Goal: Task Accomplishment & Management: Use online tool/utility

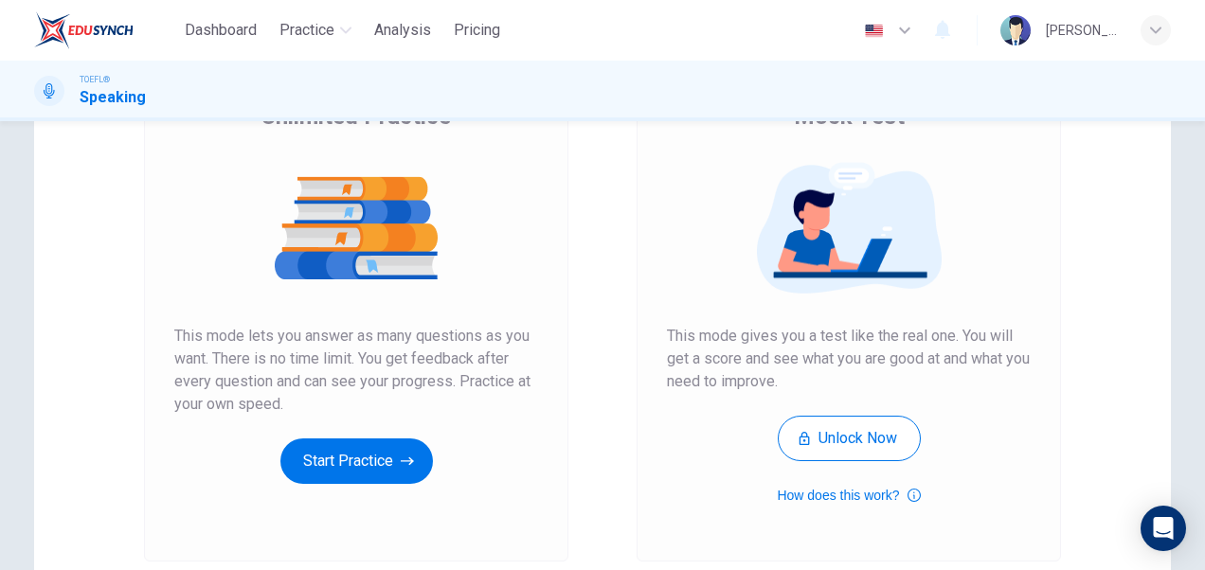
scroll to position [95, 0]
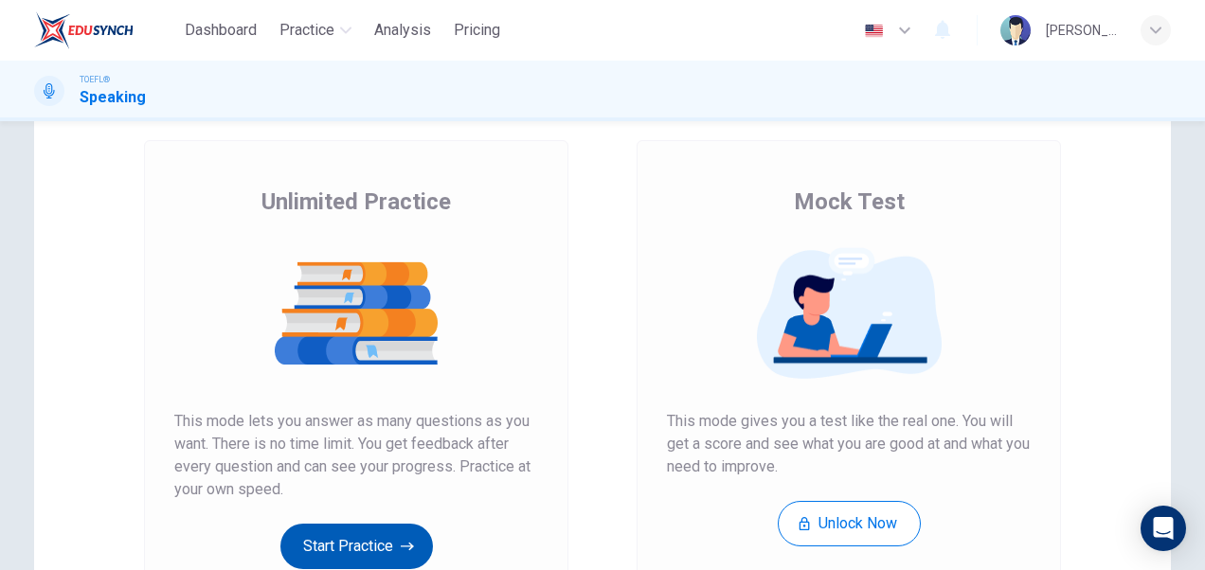
click at [379, 532] on button "Start Practice" at bounding box center [356, 546] width 152 height 45
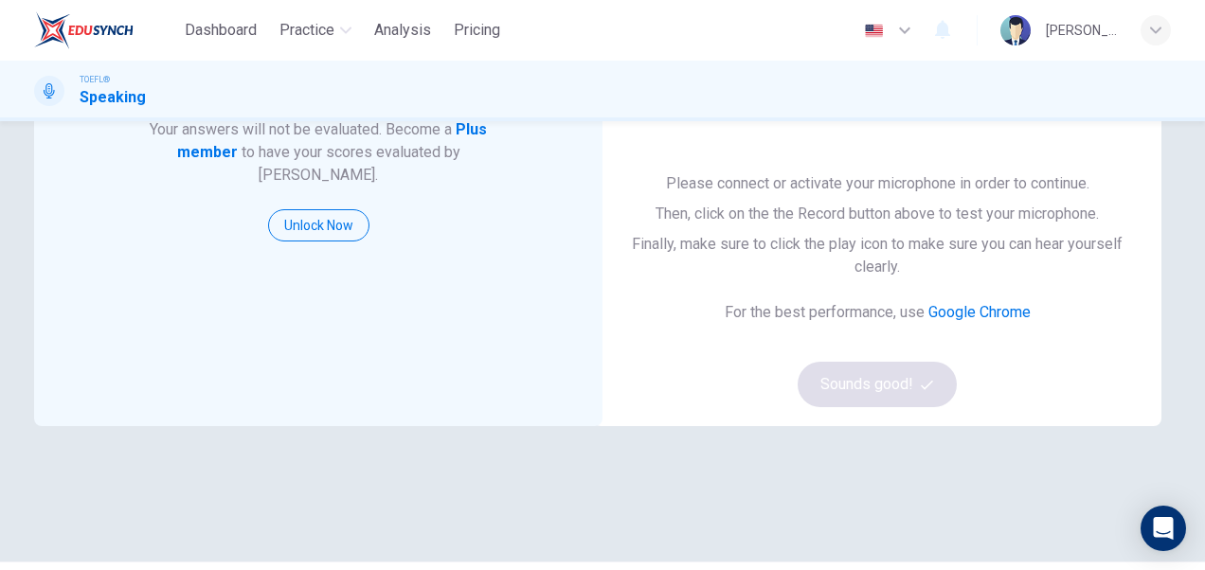
scroll to position [346, 0]
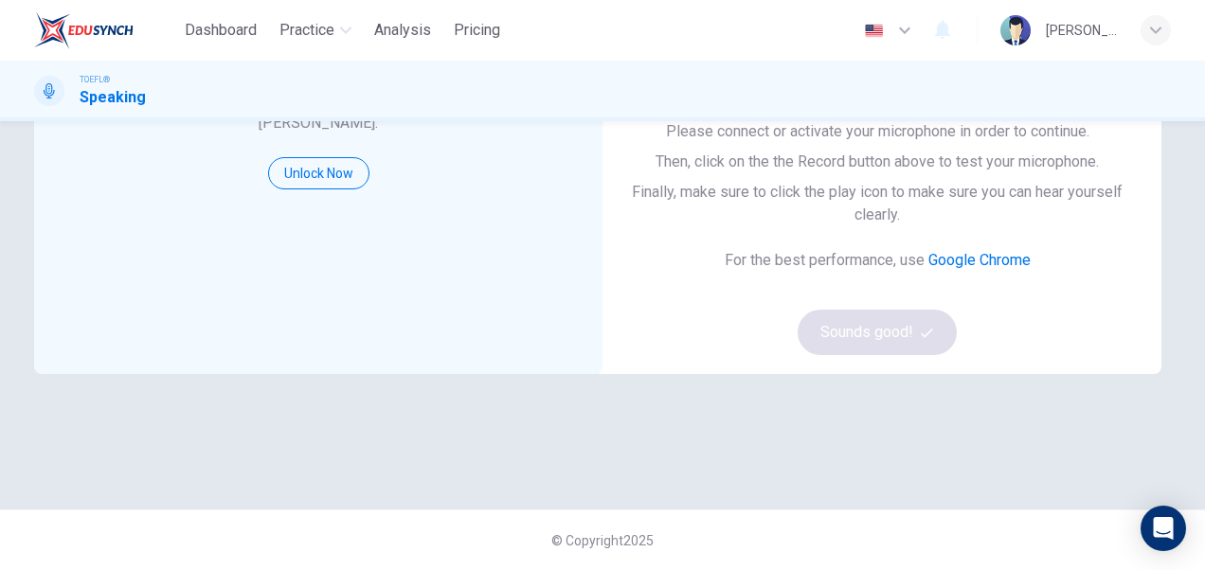
drag, startPoint x: 1184, startPoint y: 392, endPoint x: 1179, endPoint y: 329, distance: 63.6
click at [1179, 329] on div "Your answers will not be evaluated. Become a Plus member to have your scores ev…" at bounding box center [602, 142] width 1197 height 658
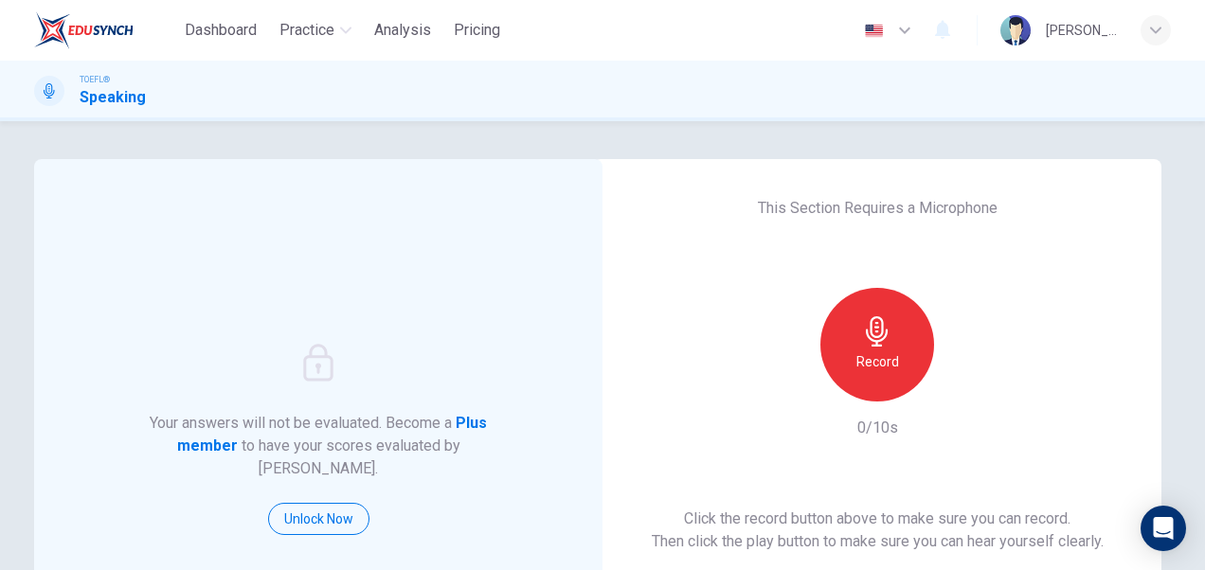
scroll to position [0, 0]
click at [883, 355] on h6 "Record" at bounding box center [877, 361] width 43 height 23
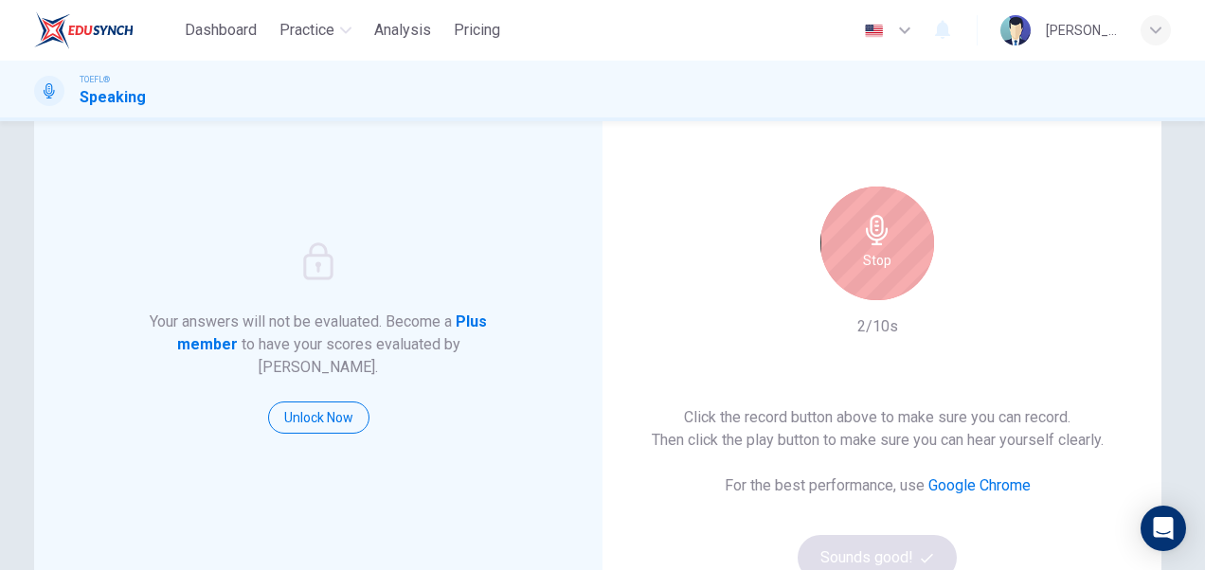
scroll to position [138, 0]
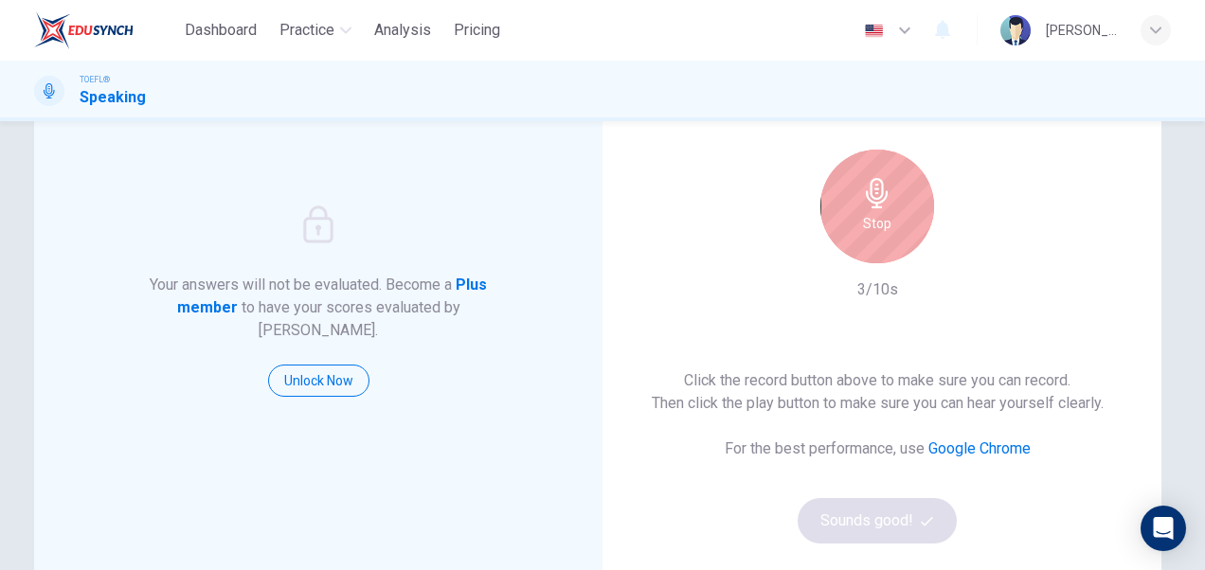
click at [875, 228] on h6 "Stop" at bounding box center [877, 223] width 28 height 23
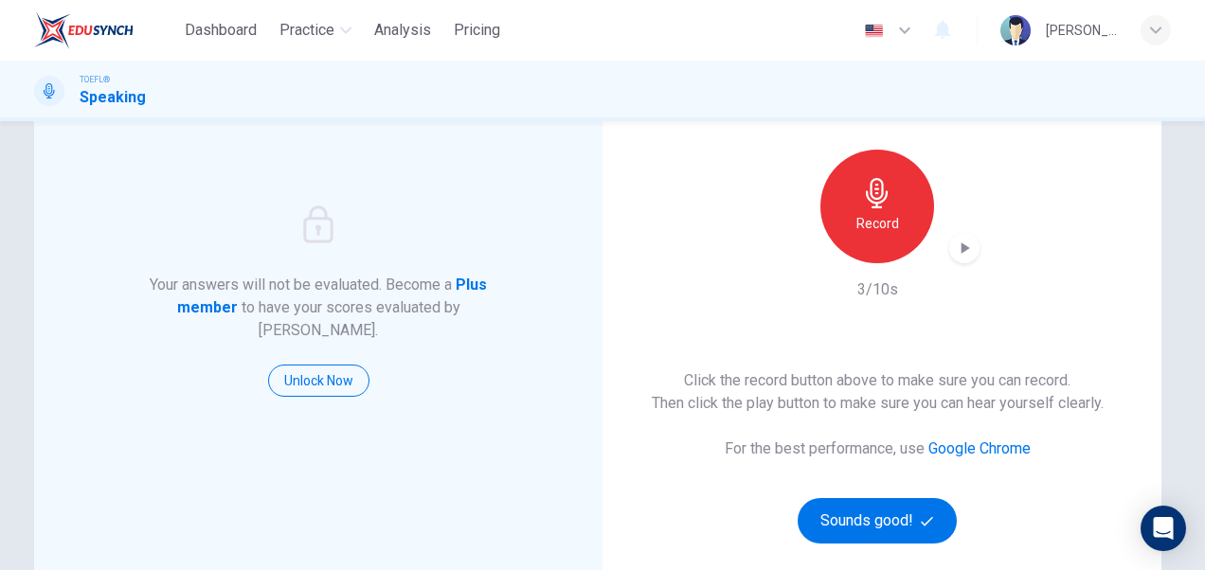
click at [877, 496] on div "Click the record button above to make sure you can record. Then click the play …" at bounding box center [878, 456] width 452 height 174
click at [961, 258] on div "button" at bounding box center [964, 248] width 30 height 30
click at [865, 527] on button "Sounds good!" at bounding box center [876, 520] width 159 height 45
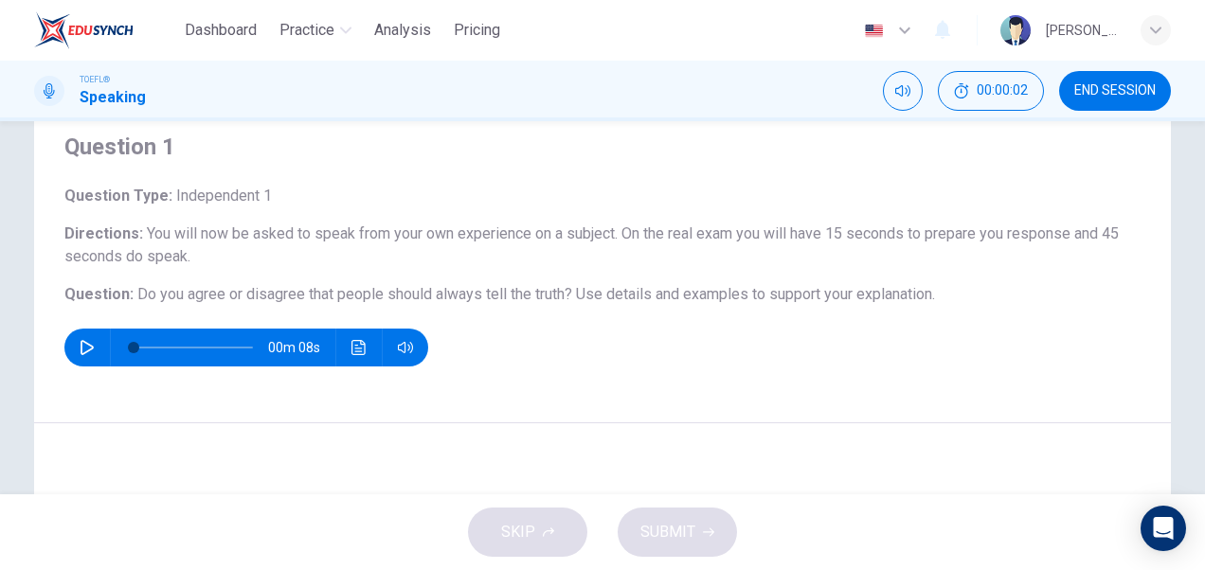
scroll to position [95, 0]
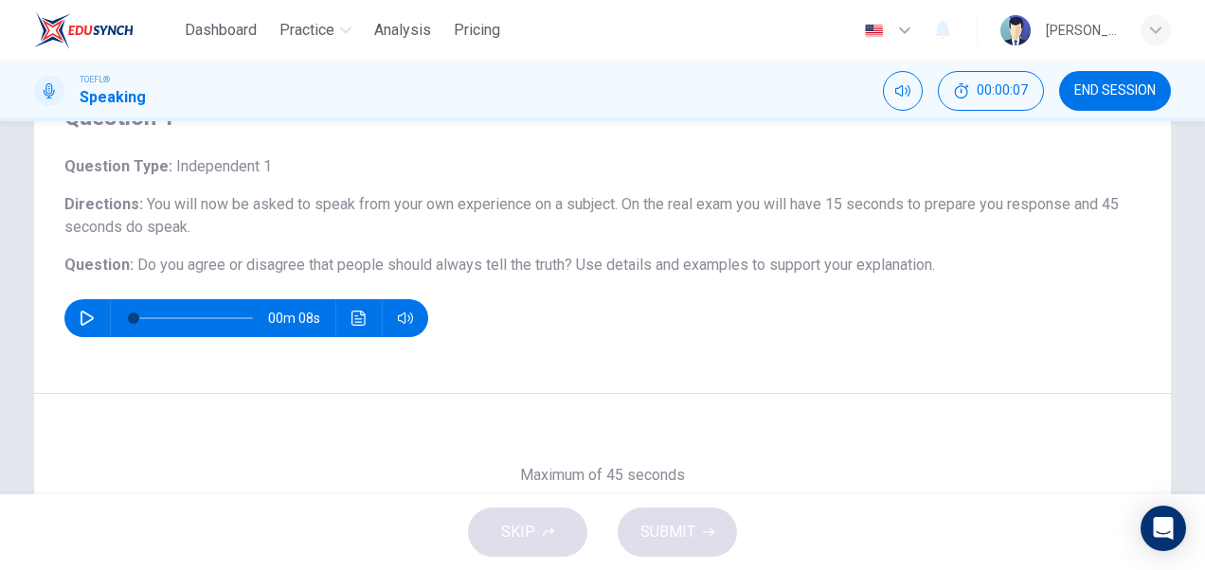
click at [88, 320] on icon "button" at bounding box center [87, 318] width 15 height 15
type input "0"
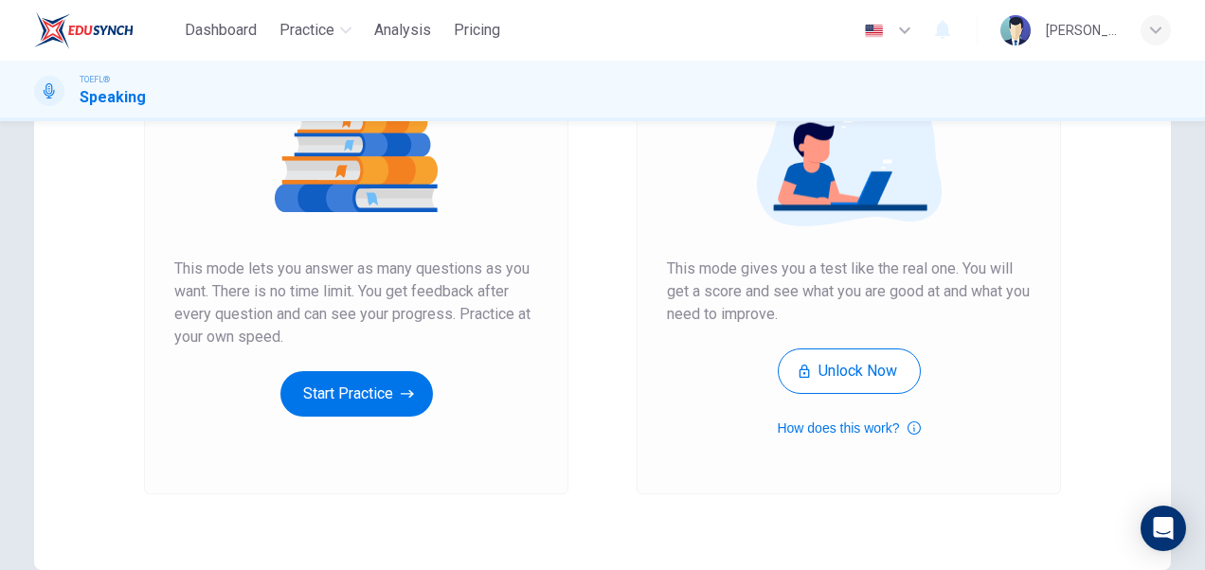
scroll to position [346, 0]
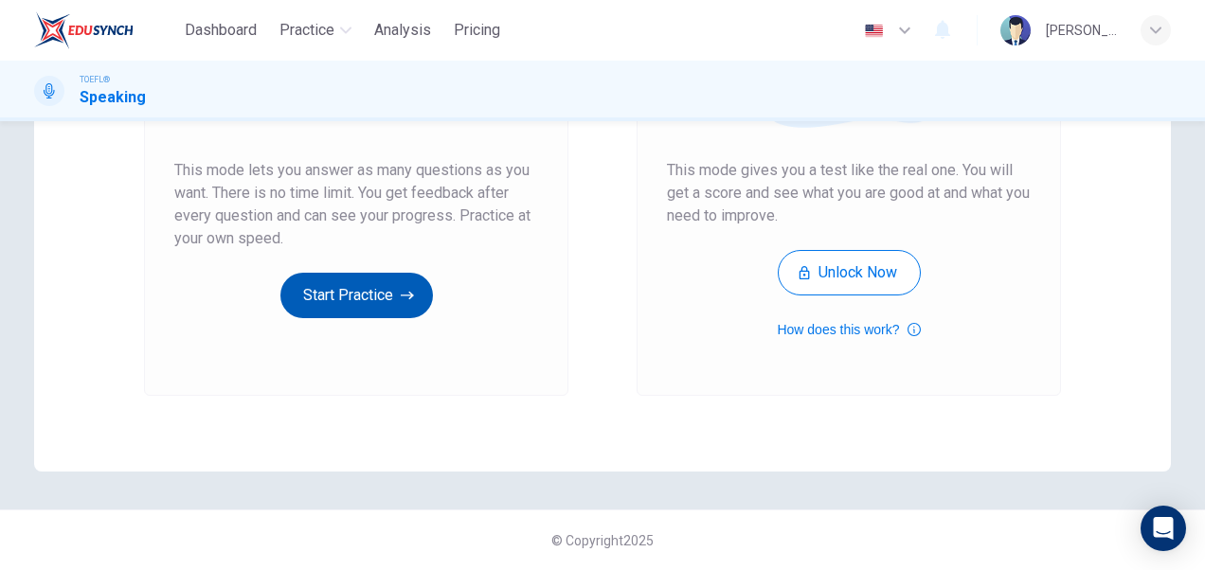
click at [309, 311] on button "Start Practice" at bounding box center [356, 295] width 152 height 45
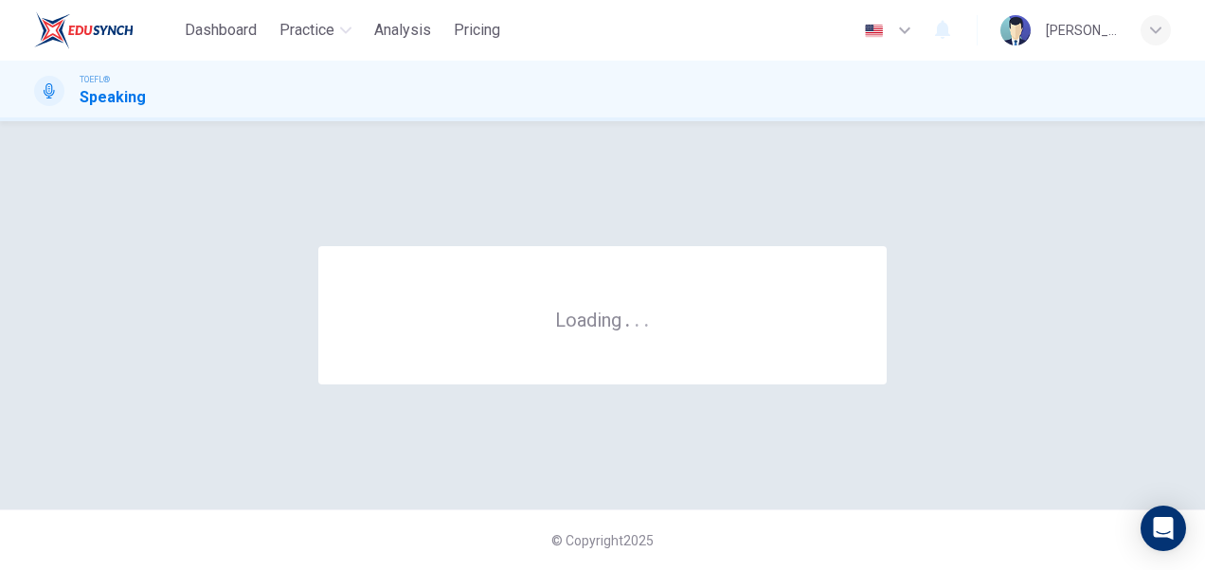
scroll to position [0, 0]
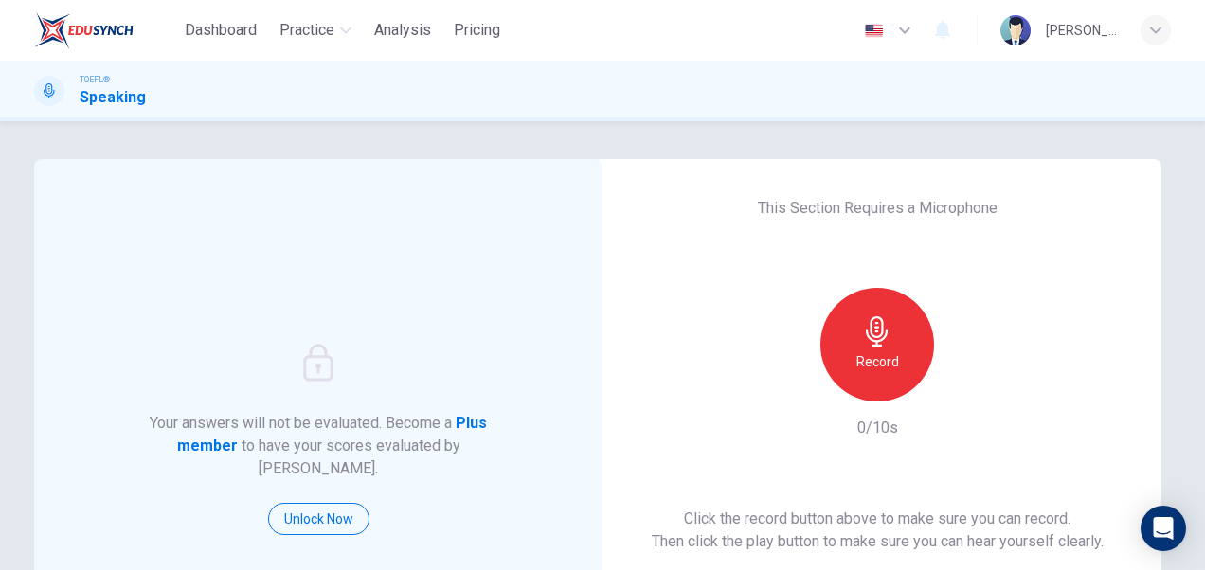
click at [907, 347] on div "Record" at bounding box center [877, 345] width 114 height 114
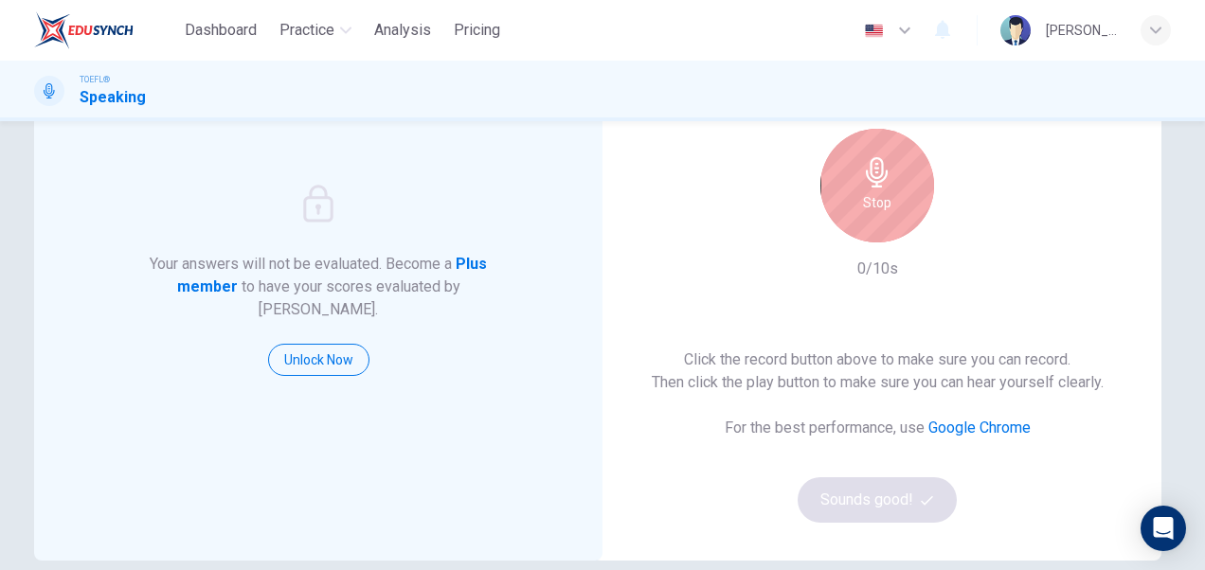
scroll to position [163, 0]
click at [852, 193] on div "Stop" at bounding box center [877, 182] width 114 height 114
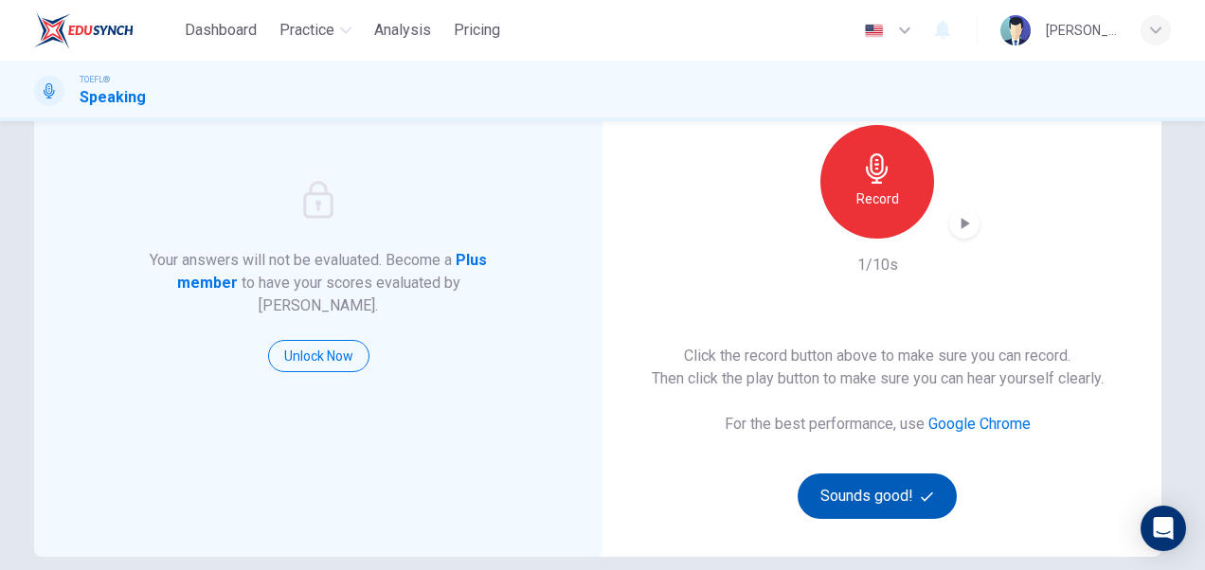
click at [866, 493] on button "Sounds good!" at bounding box center [876, 496] width 159 height 45
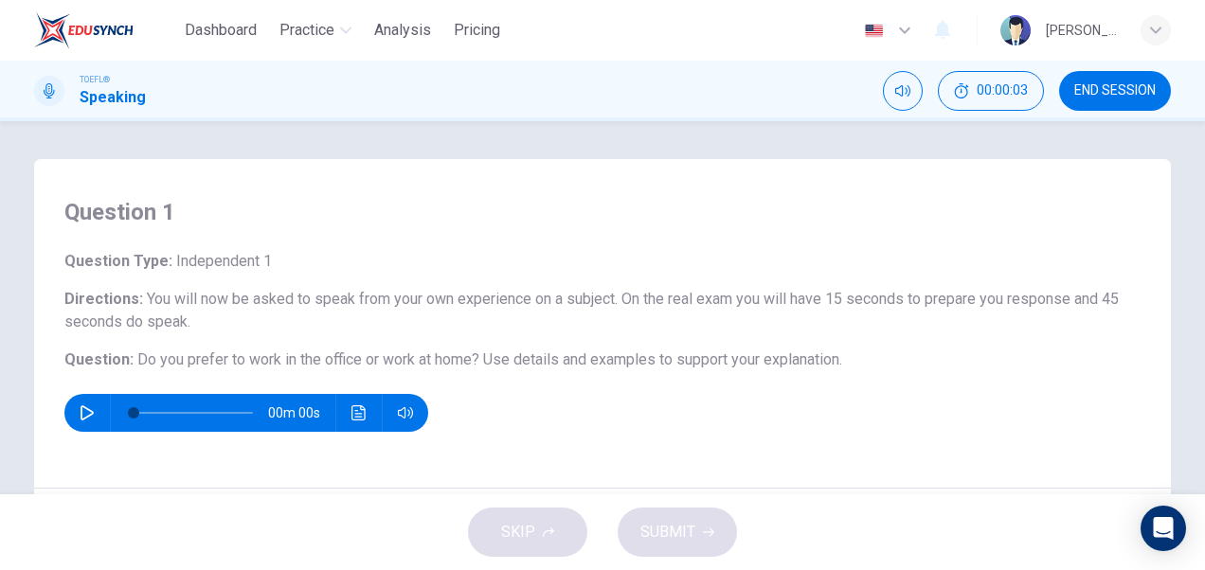
scroll to position [95, 0]
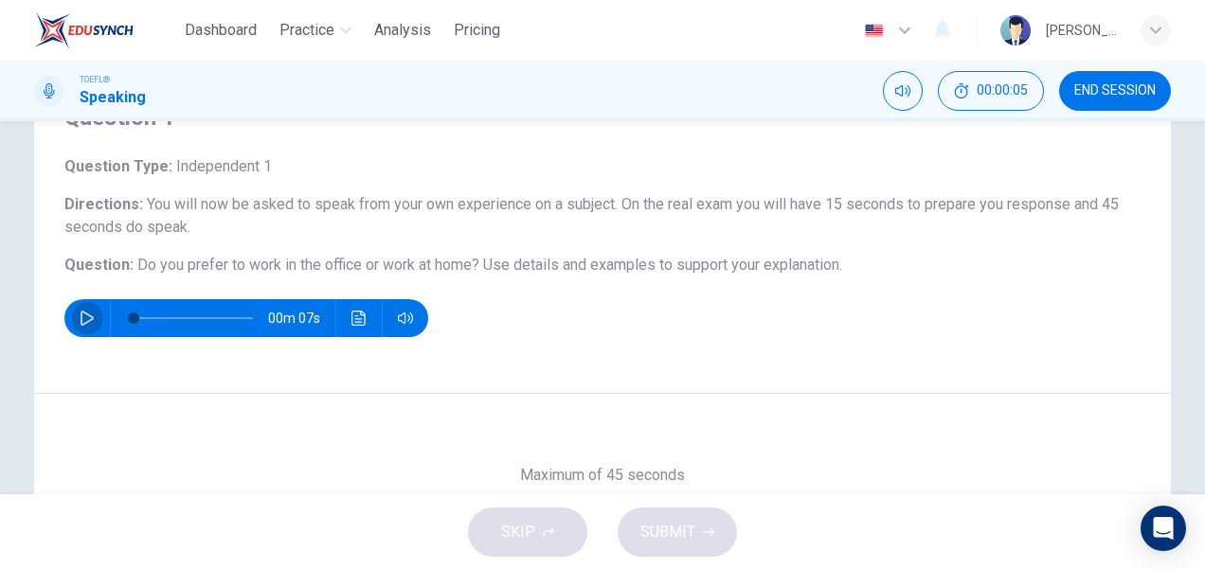
click at [95, 314] on button "button" at bounding box center [87, 318] width 30 height 38
type input "0"
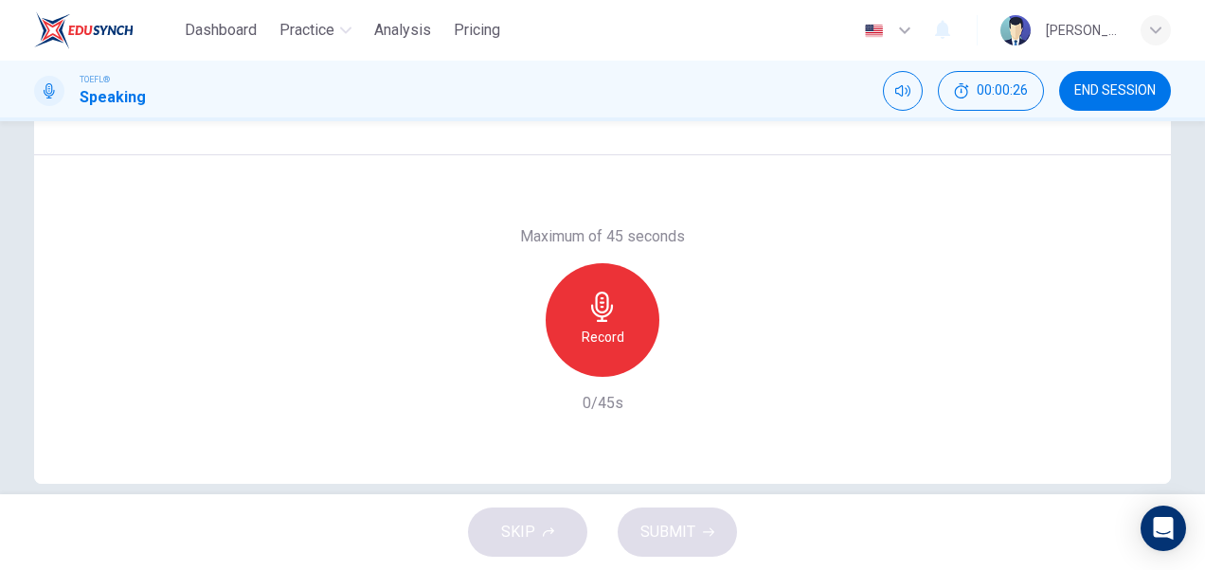
scroll to position [361, 0]
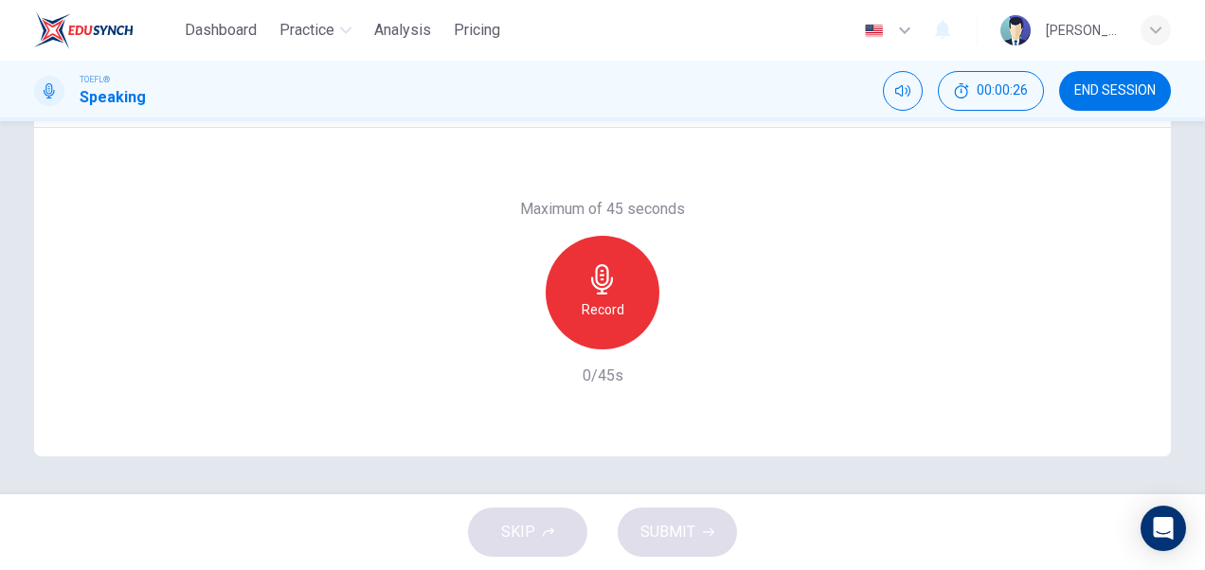
click at [625, 295] on div "Record" at bounding box center [602, 293] width 114 height 114
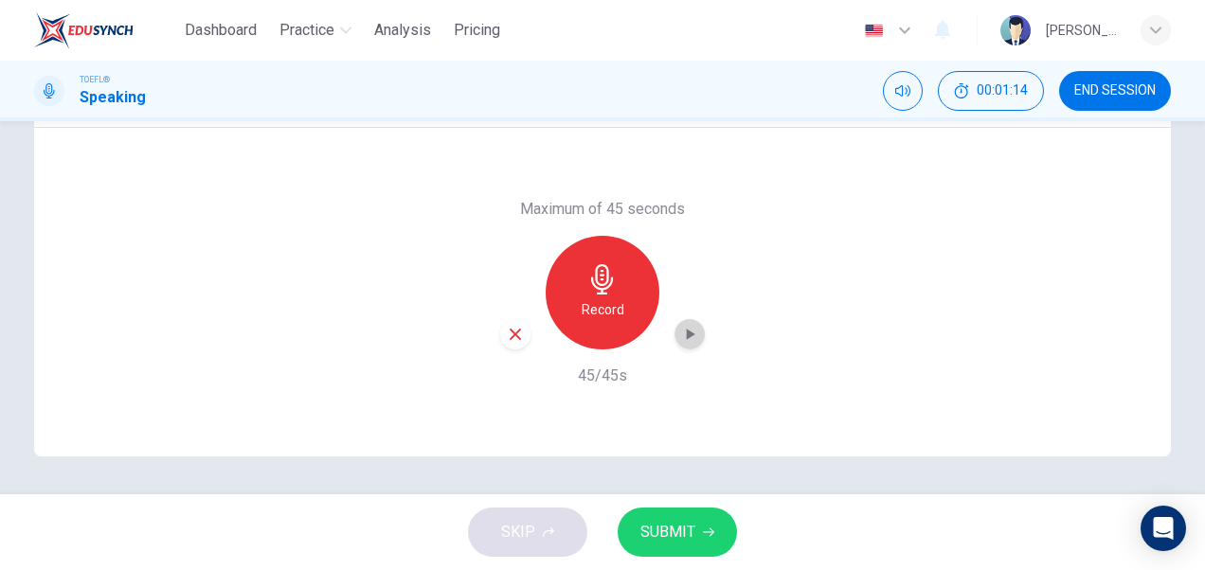
click at [689, 325] on icon "button" at bounding box center [689, 334] width 19 height 19
click at [643, 517] on button "SUBMIT" at bounding box center [676, 532] width 119 height 49
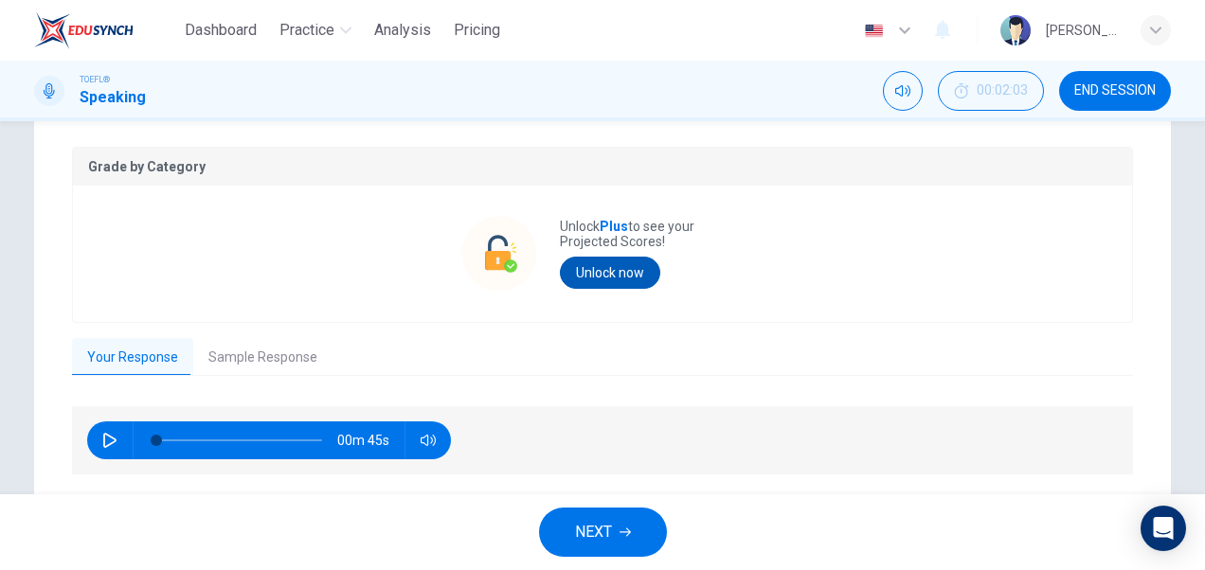
click at [636, 282] on button "Unlock now" at bounding box center [610, 273] width 100 height 32
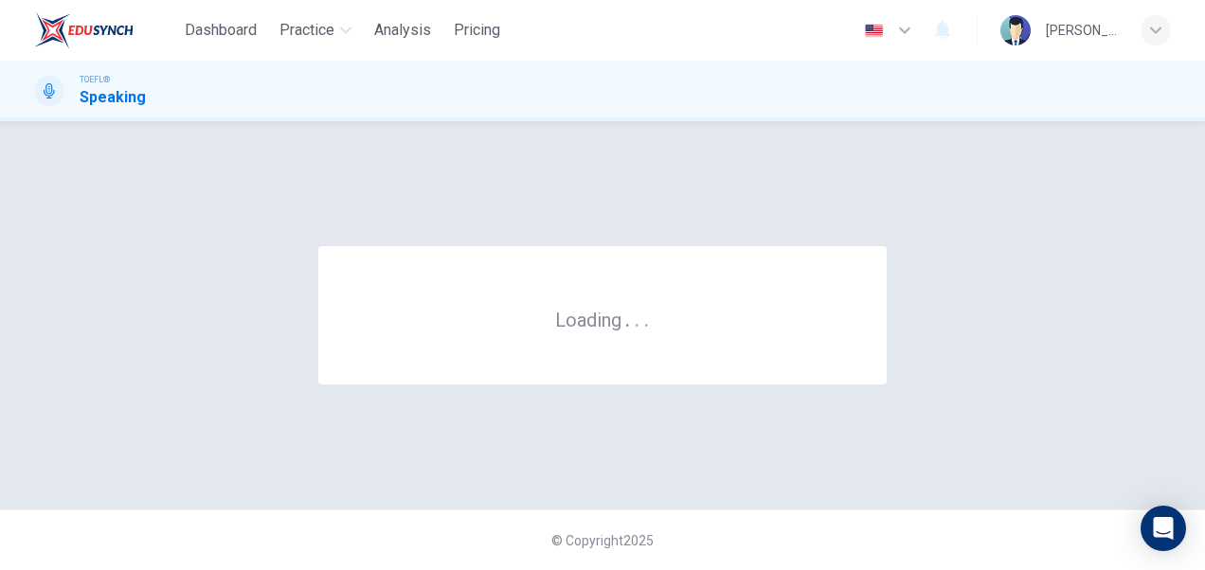
scroll to position [0, 0]
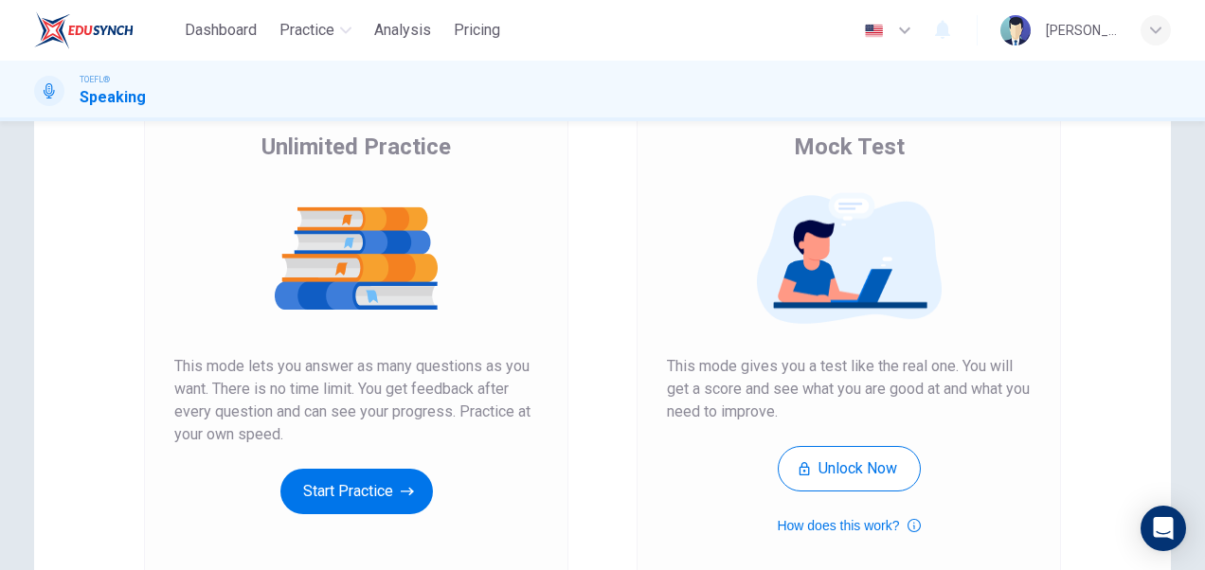
scroll to position [189, 0]
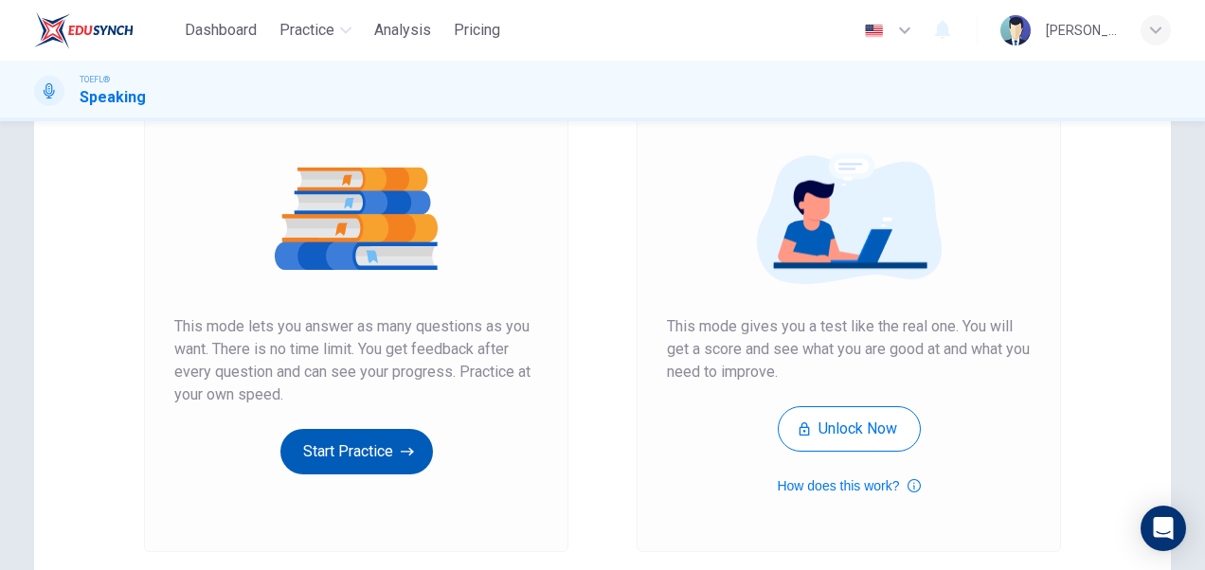
click at [335, 469] on button "Start Practice" at bounding box center [356, 451] width 152 height 45
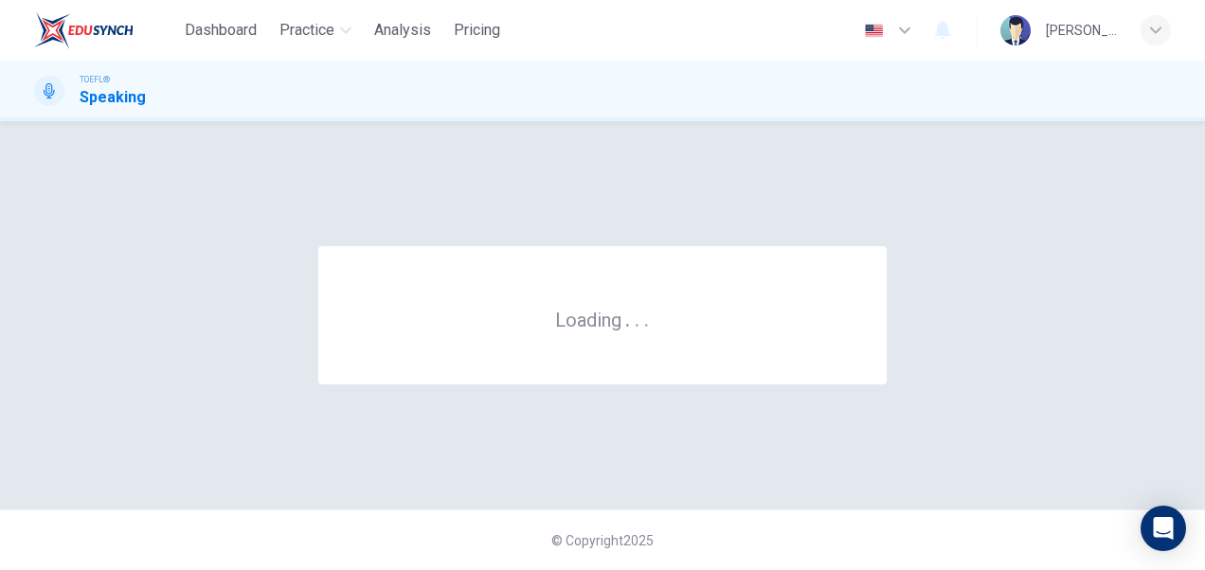
scroll to position [0, 0]
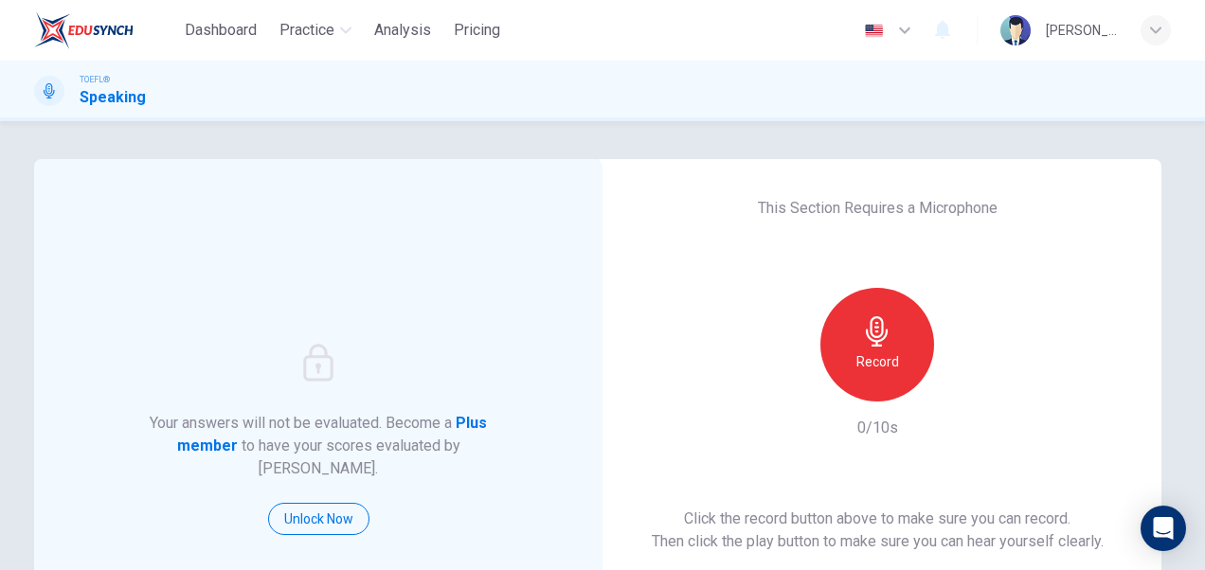
click at [855, 336] on div "Record" at bounding box center [877, 345] width 114 height 114
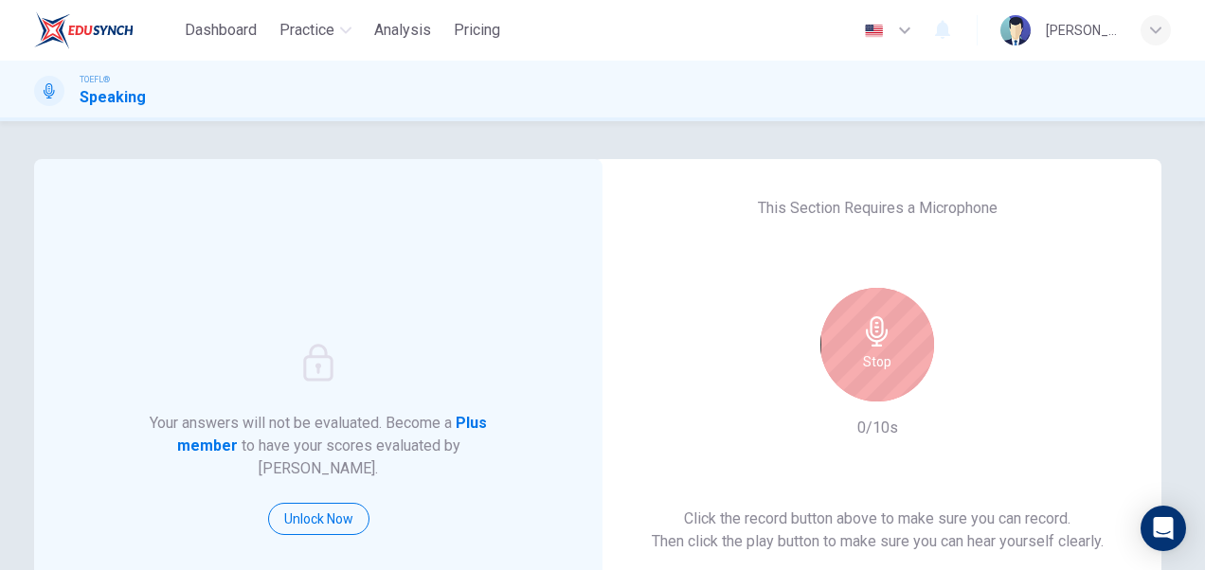
scroll to position [118, 0]
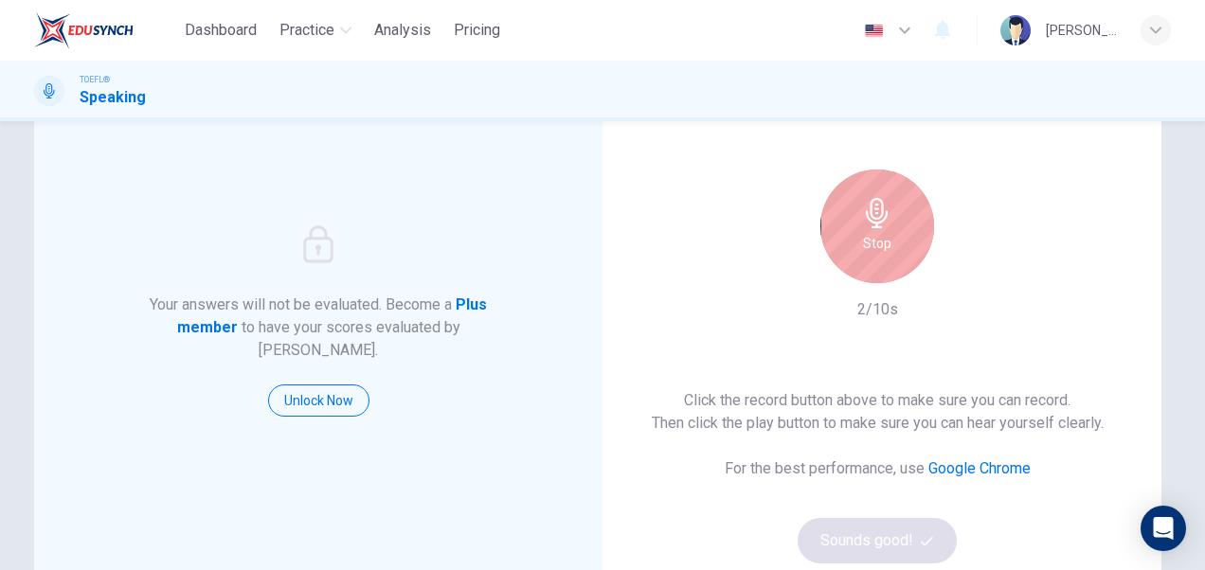
click at [854, 252] on div "Stop" at bounding box center [877, 227] width 114 height 114
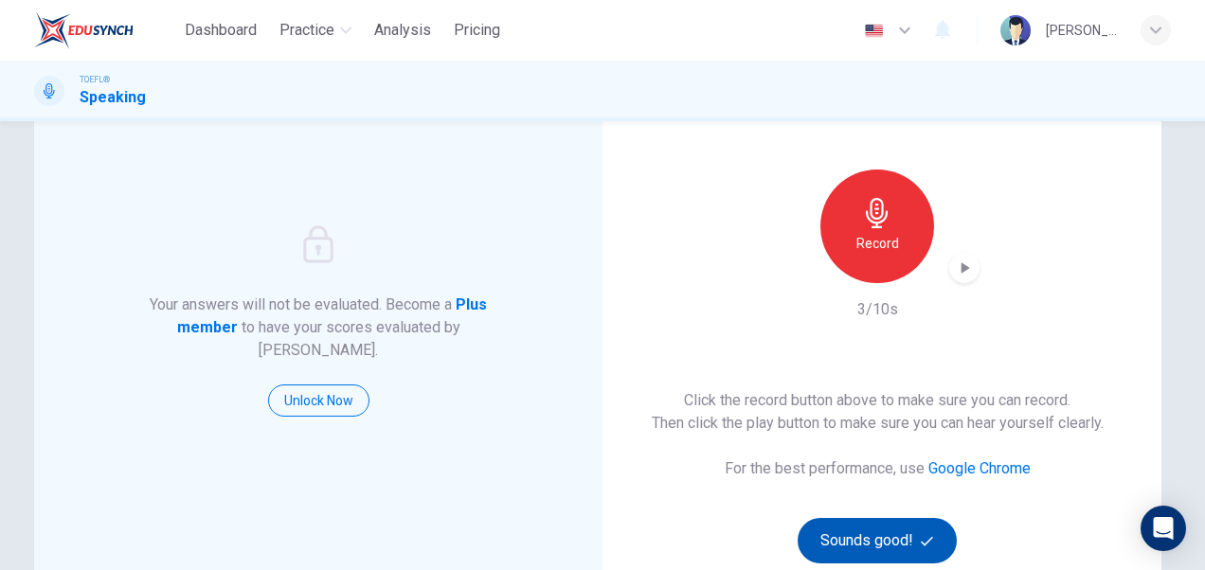
click at [828, 549] on button "Sounds good!" at bounding box center [876, 540] width 159 height 45
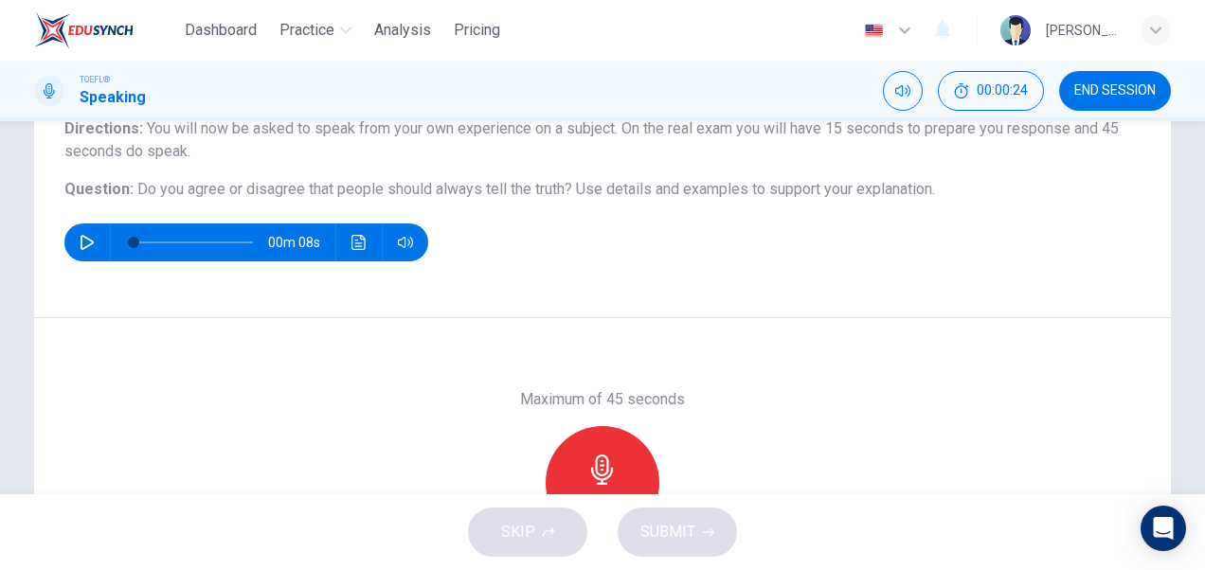
scroll to position [361, 0]
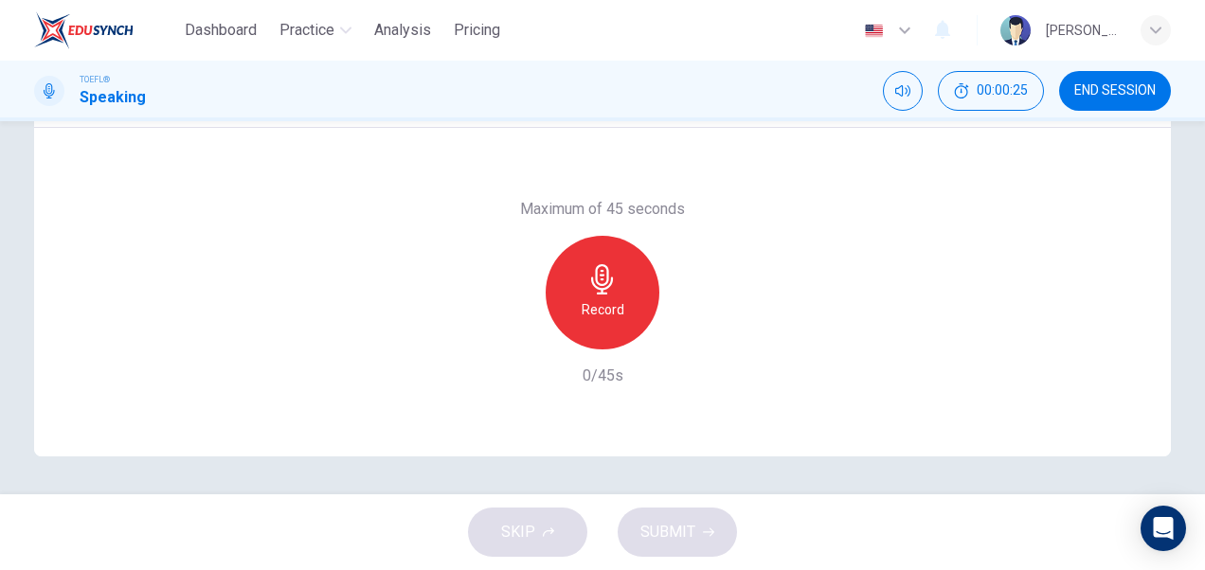
click at [636, 292] on div "Record" at bounding box center [602, 293] width 114 height 114
click at [687, 333] on icon "button" at bounding box center [691, 334] width 9 height 11
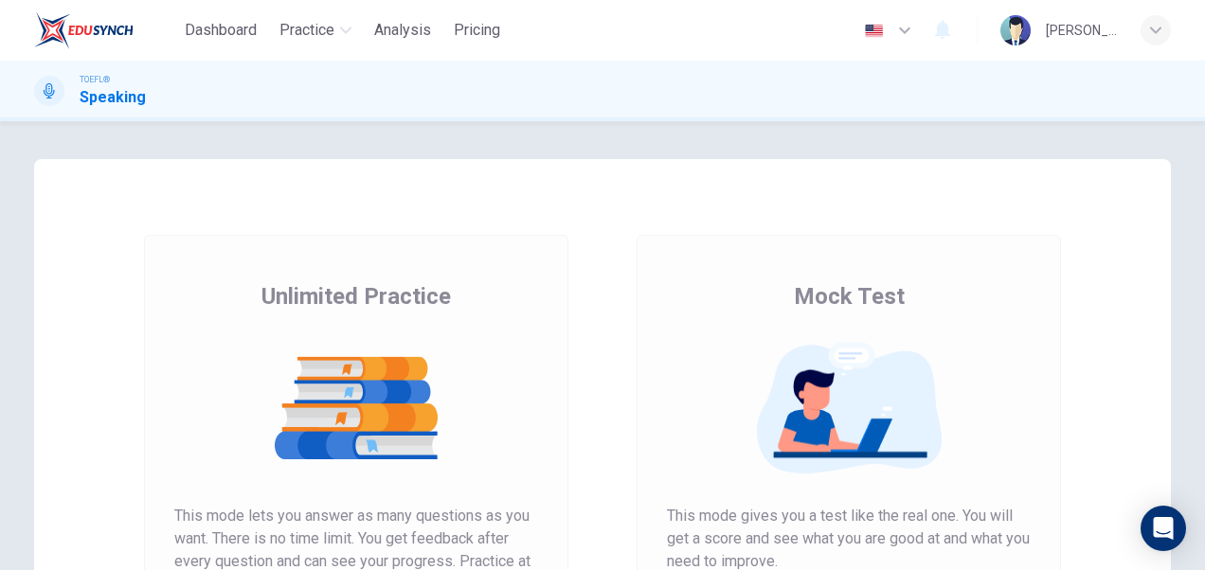
scroll to position [140, 0]
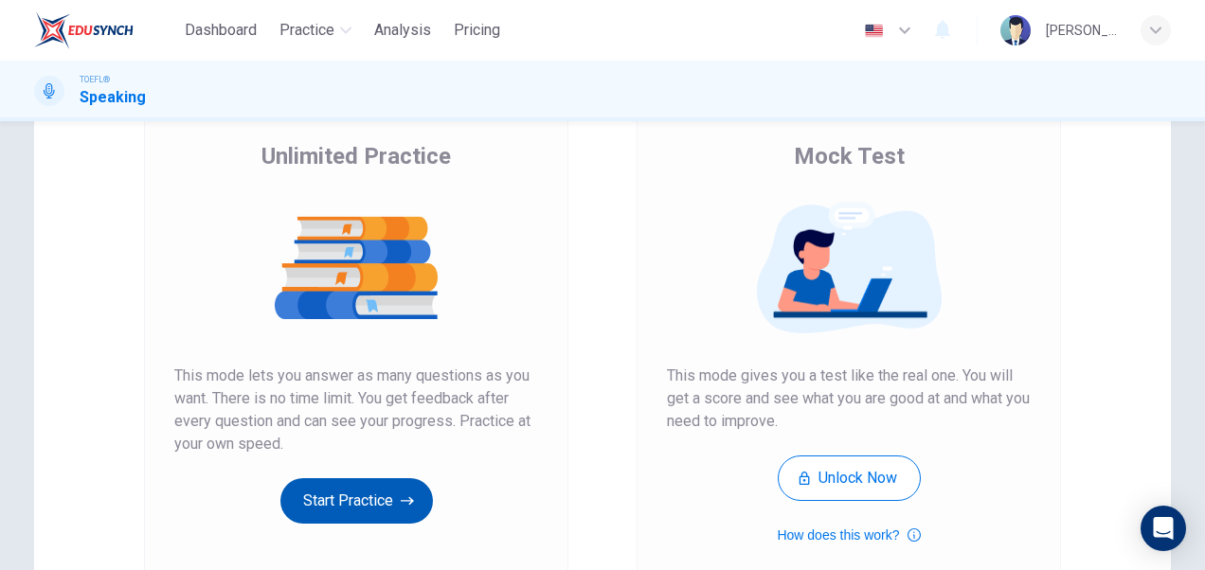
click at [391, 503] on button "Start Practice" at bounding box center [356, 500] width 152 height 45
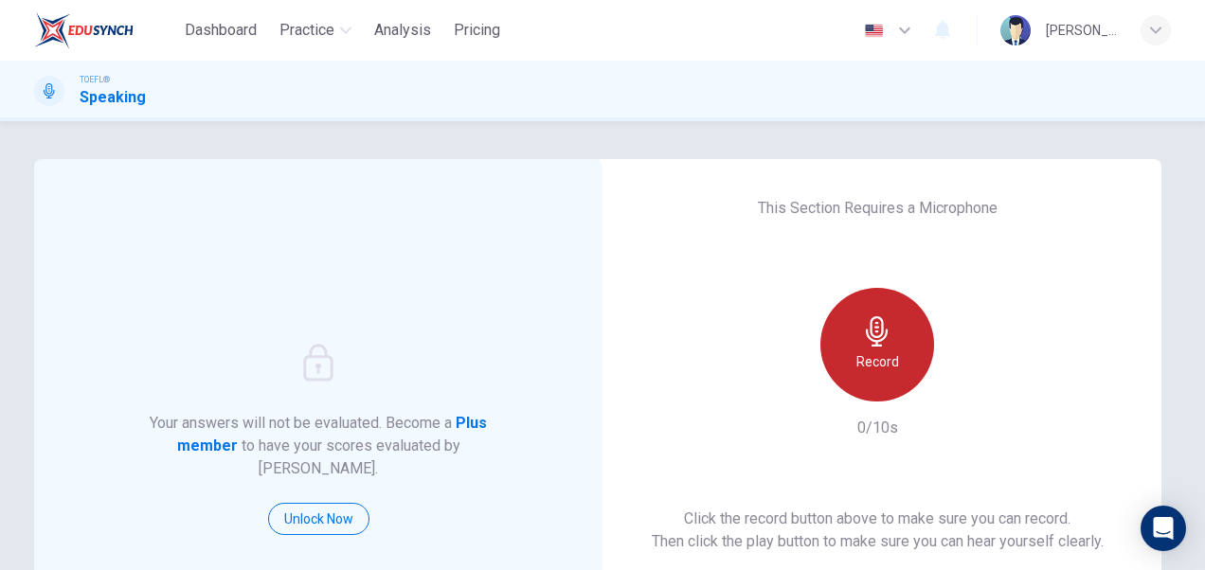
click at [909, 357] on div "Record" at bounding box center [877, 345] width 114 height 114
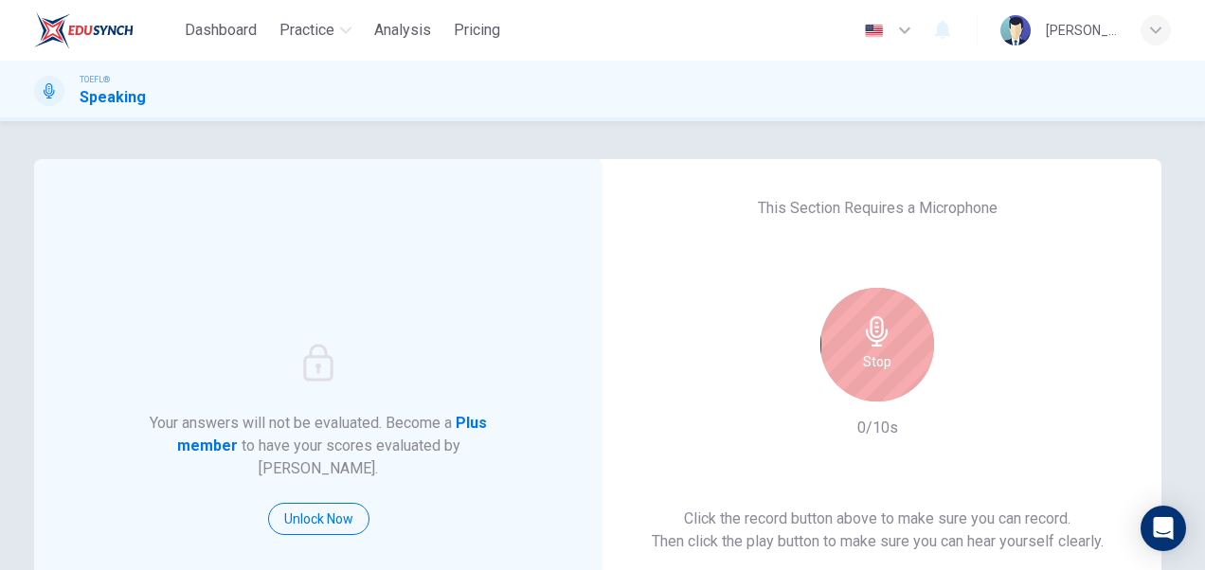
scroll to position [186, 0]
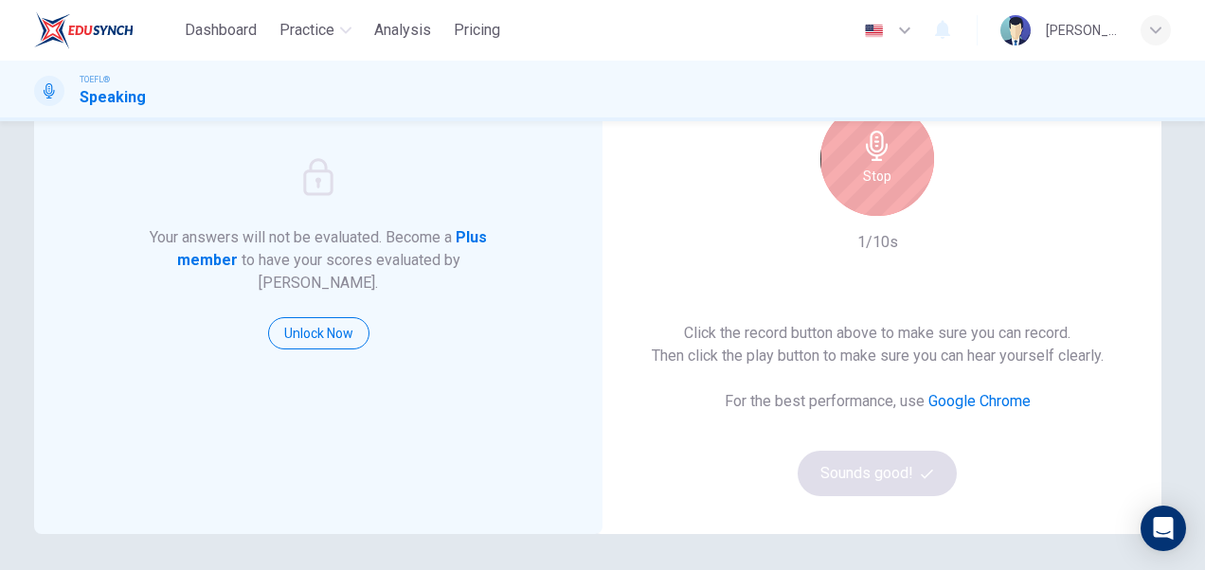
click at [885, 169] on h6 "Stop" at bounding box center [877, 176] width 28 height 23
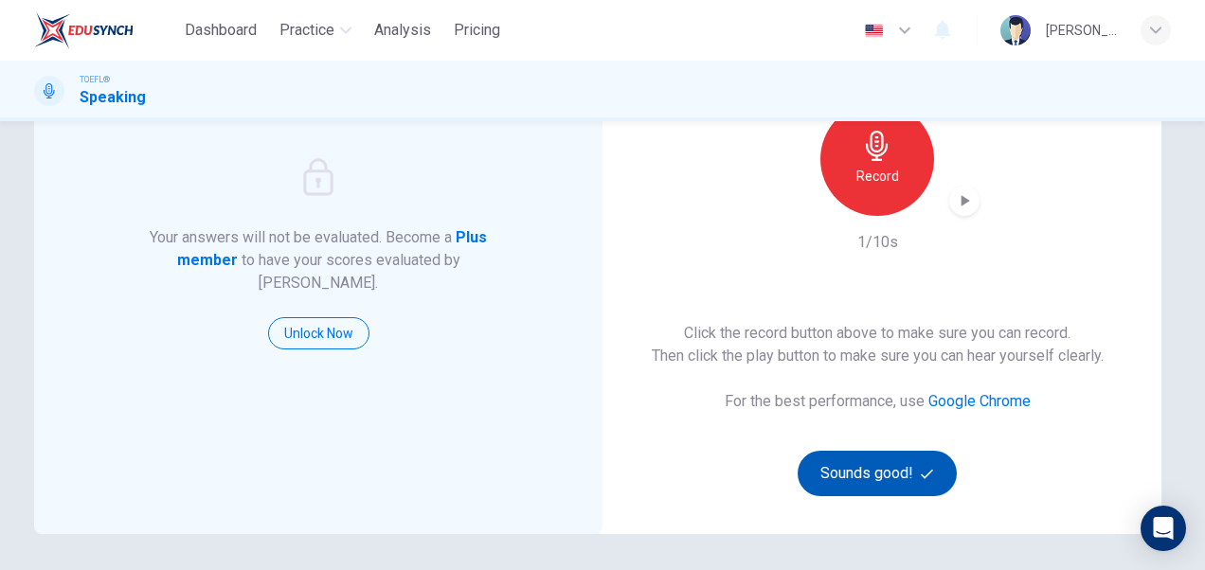
click at [841, 462] on button "Sounds good!" at bounding box center [876, 473] width 159 height 45
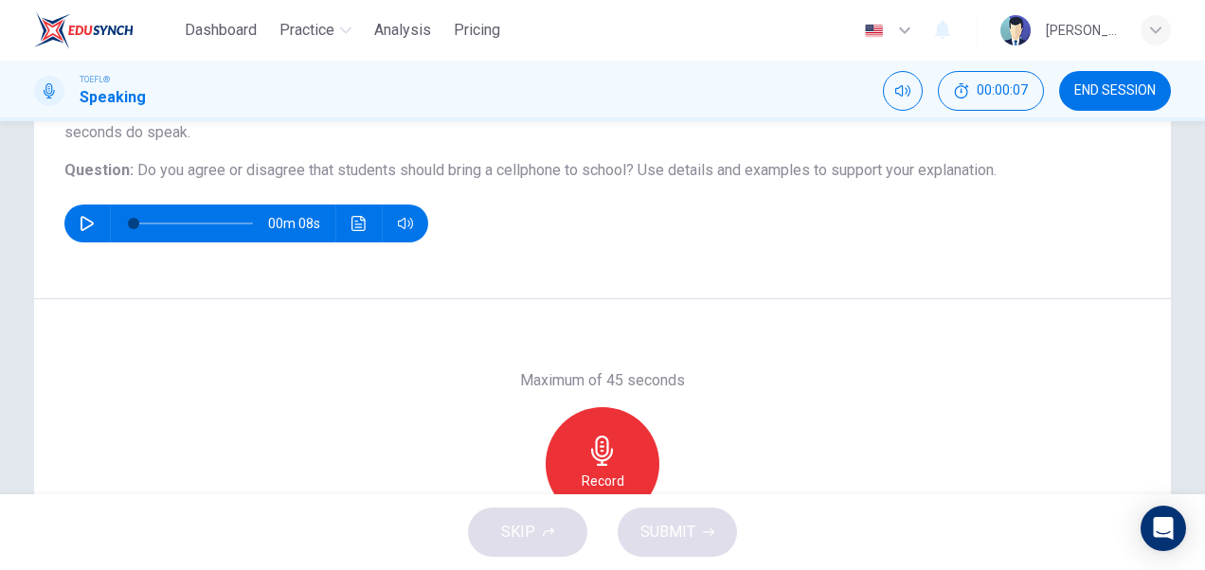
scroll to position [182, 0]
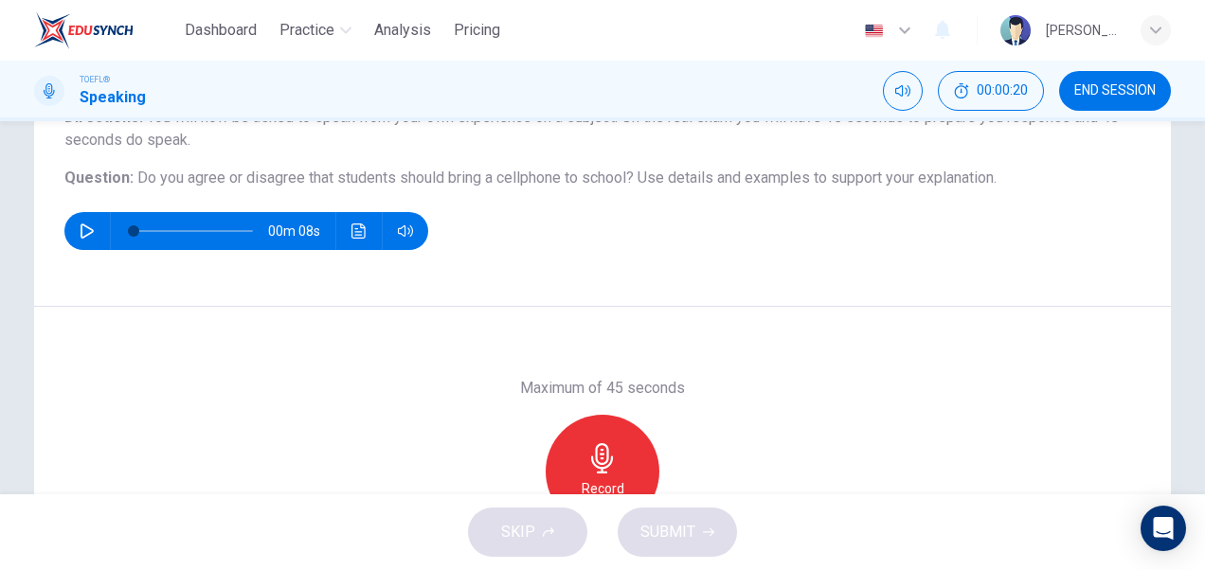
click at [591, 455] on icon "button" at bounding box center [602, 458] width 22 height 30
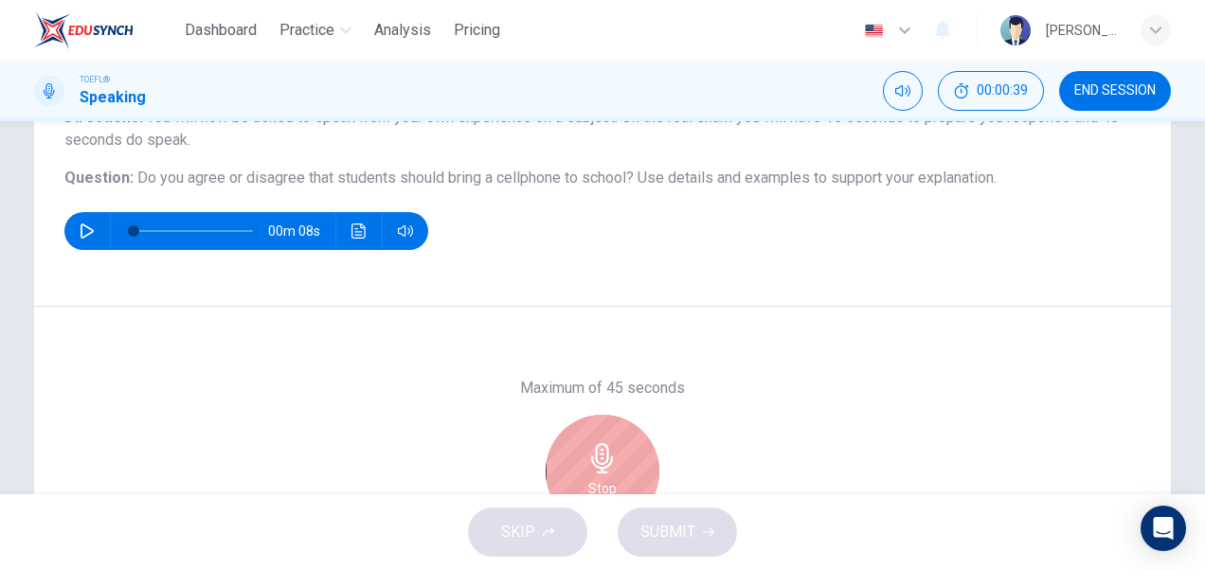
scroll to position [277, 0]
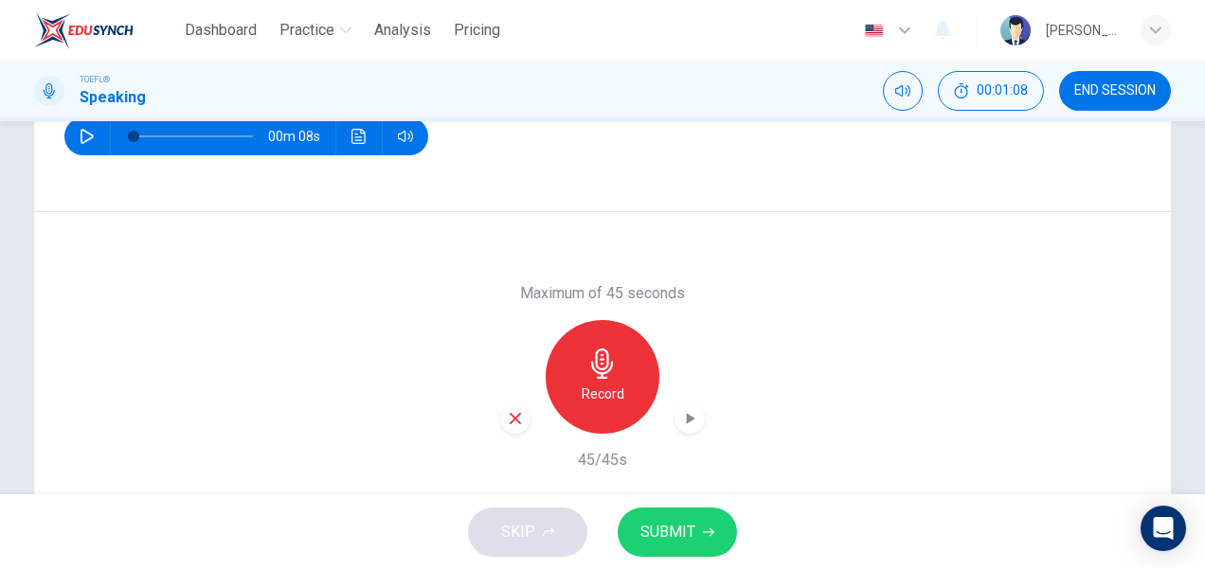
click at [695, 420] on div "button" at bounding box center [689, 418] width 30 height 30
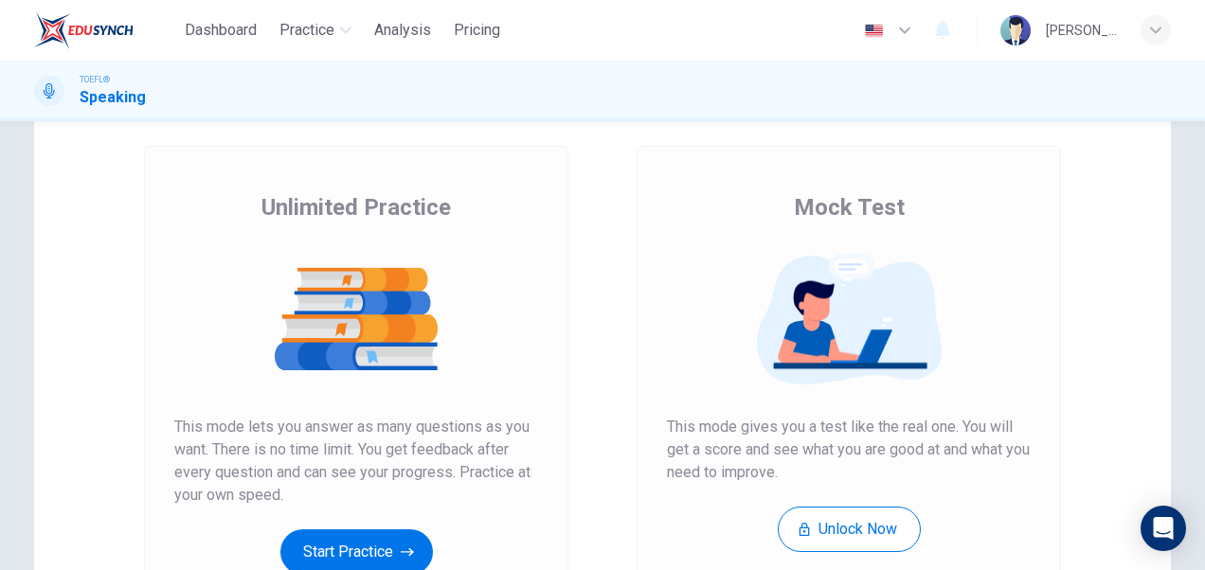
scroll to position [189, 0]
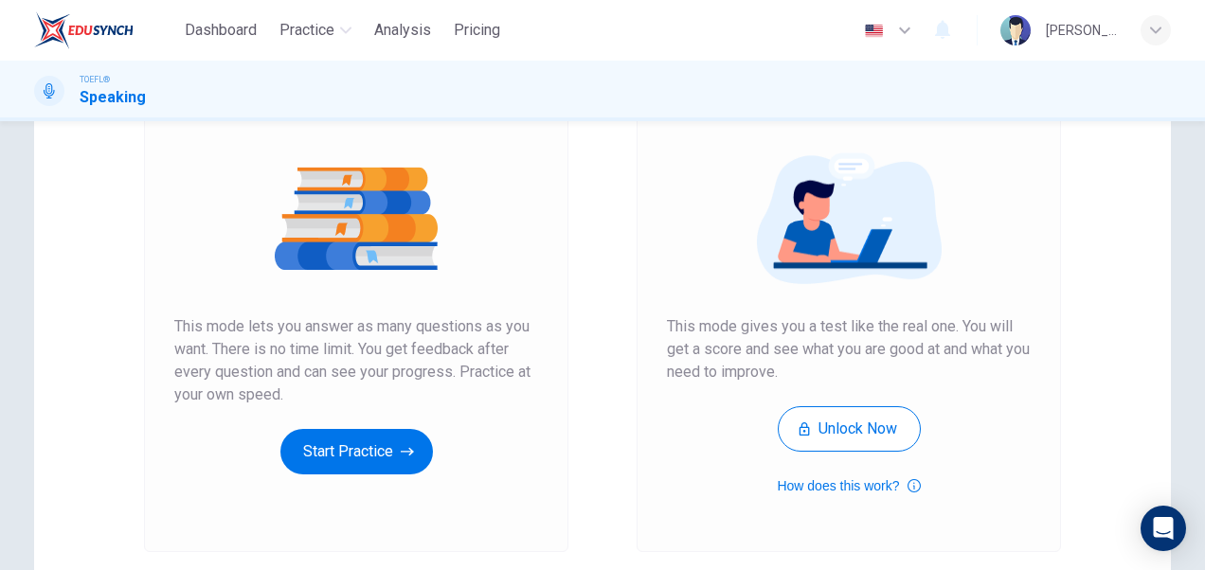
click at [422, 347] on span "This mode lets you answer as many questions as you want. There is no time limit…" at bounding box center [356, 360] width 364 height 91
click at [396, 437] on button "Start Practice" at bounding box center [356, 451] width 152 height 45
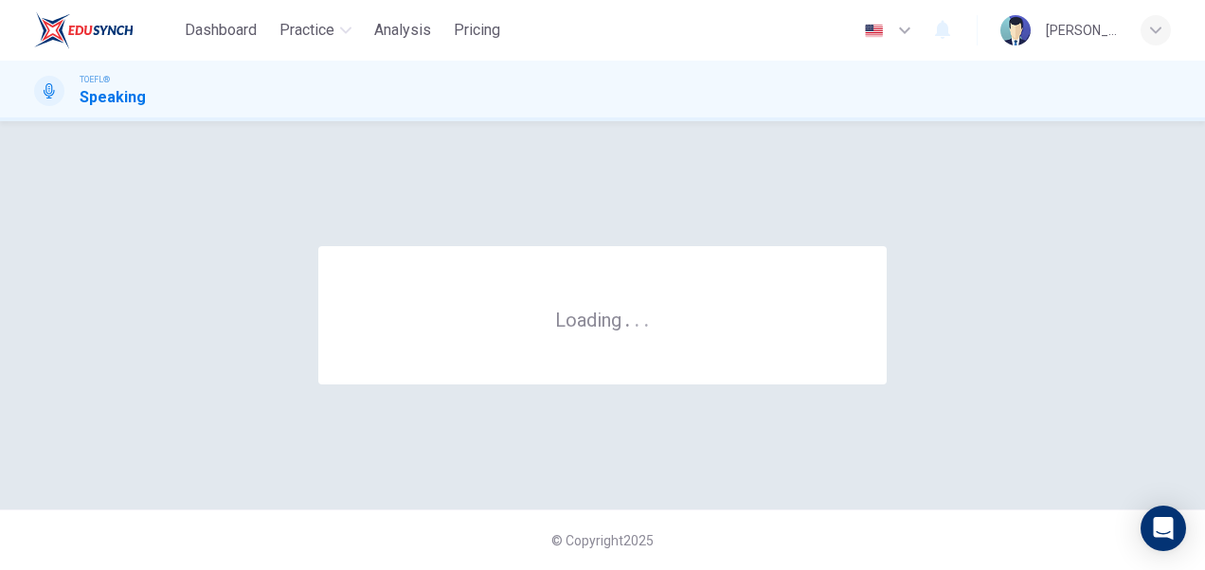
scroll to position [0, 0]
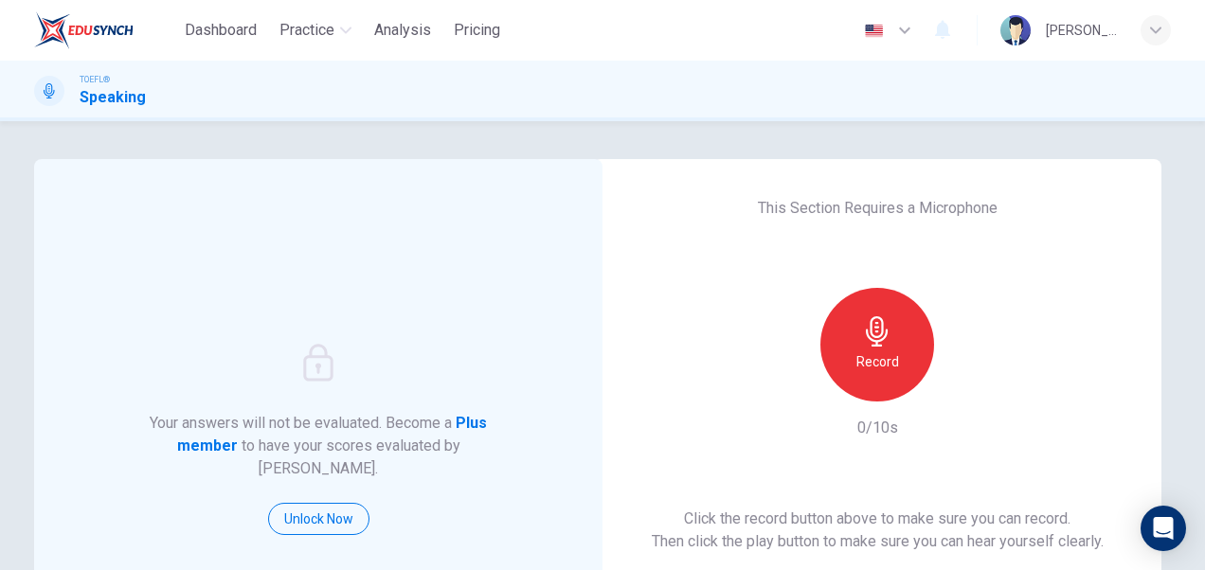
click at [856, 358] on h6 "Record" at bounding box center [877, 361] width 43 height 23
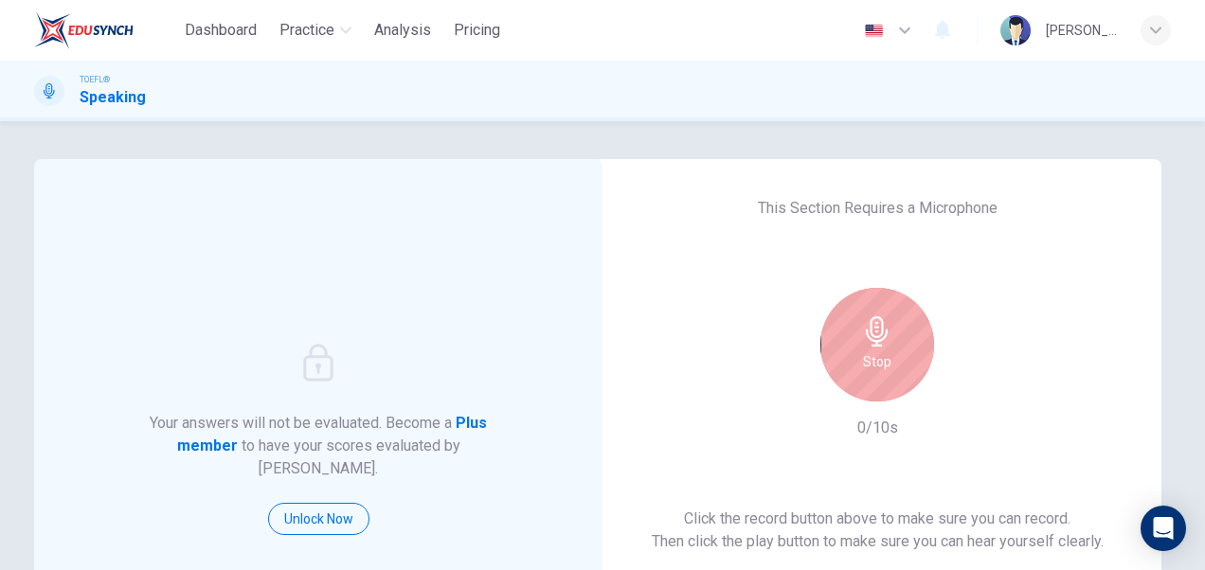
scroll to position [118, 0]
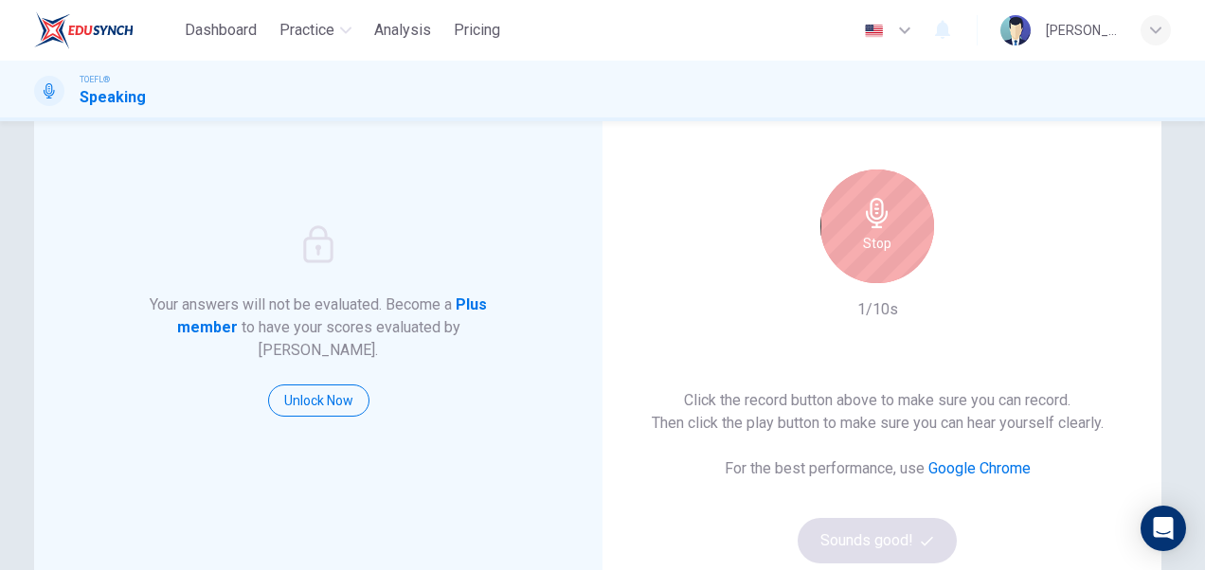
click at [842, 237] on div "Stop" at bounding box center [877, 227] width 114 height 114
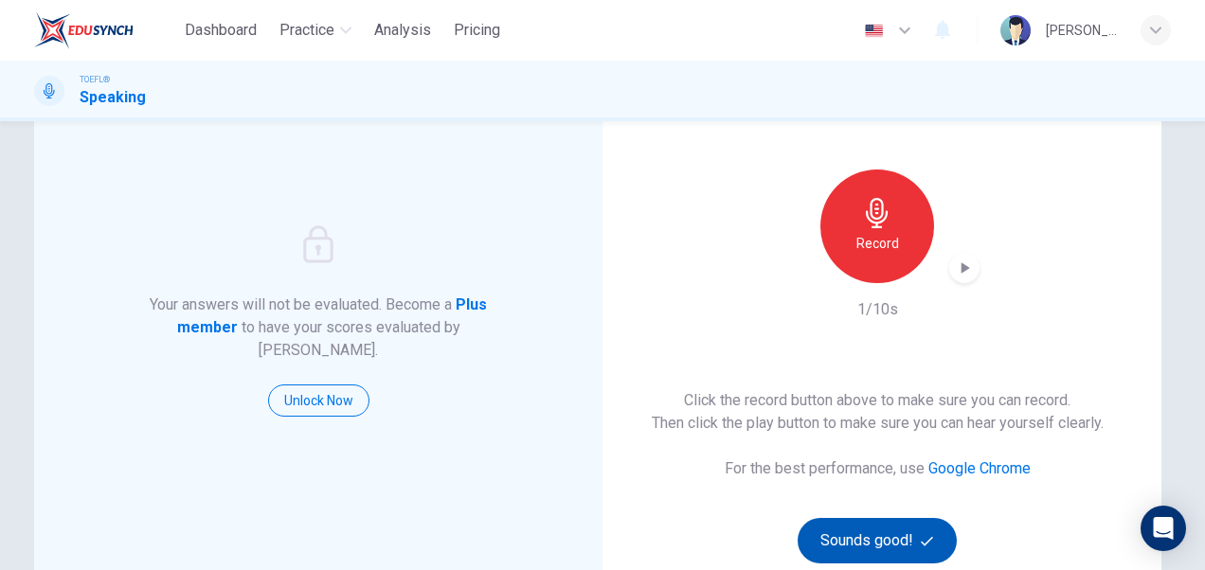
click at [841, 525] on button "Sounds good!" at bounding box center [876, 540] width 159 height 45
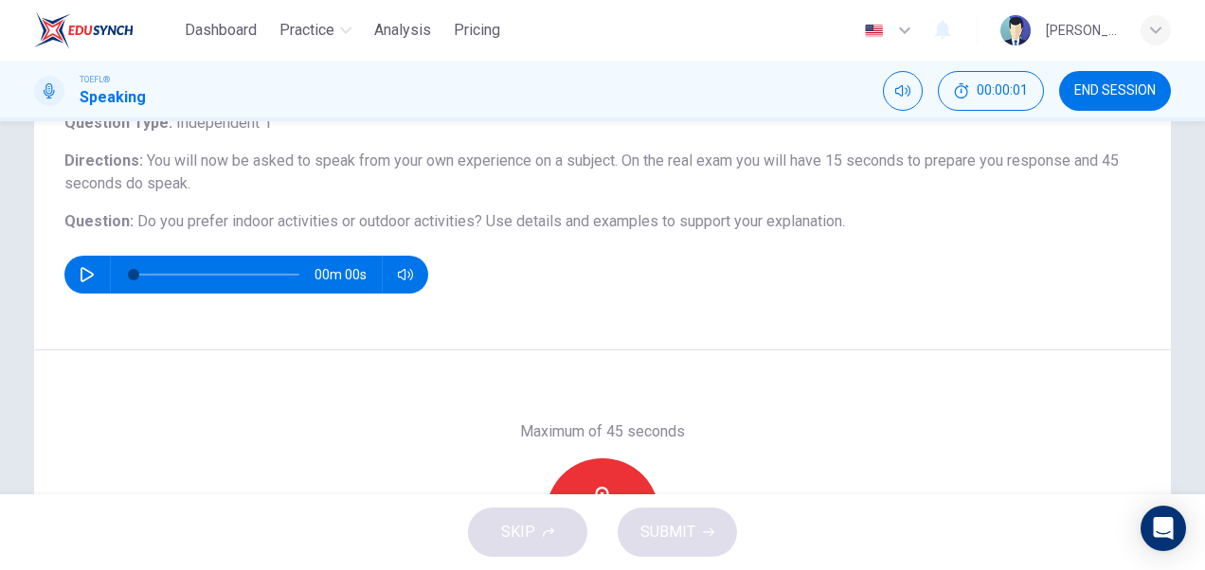
scroll to position [189, 0]
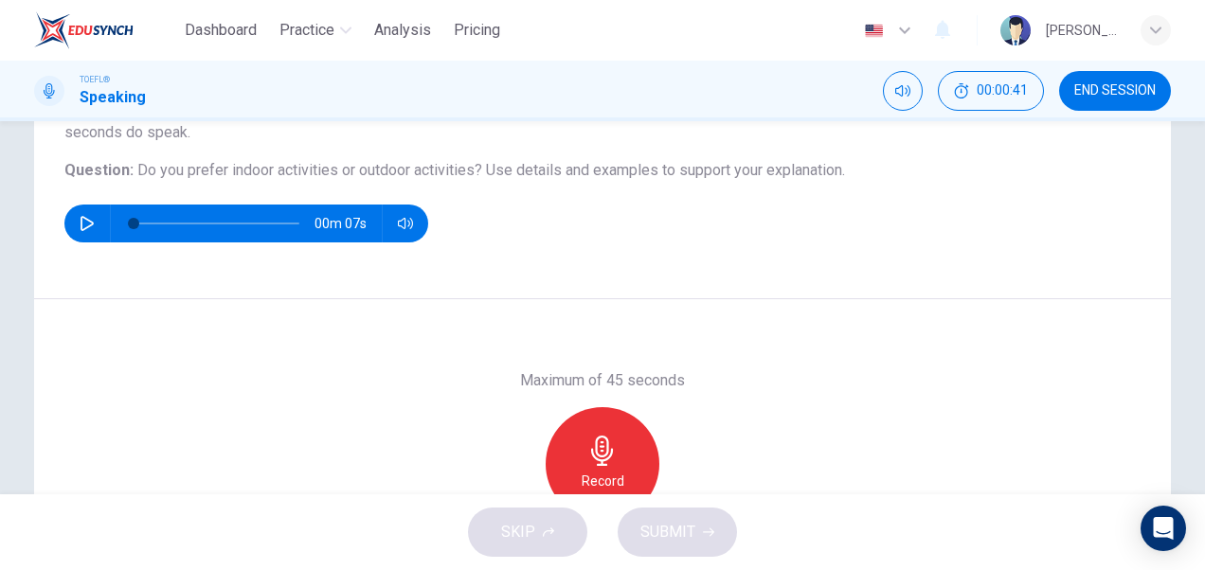
click at [629, 439] on div "Record" at bounding box center [602, 464] width 114 height 114
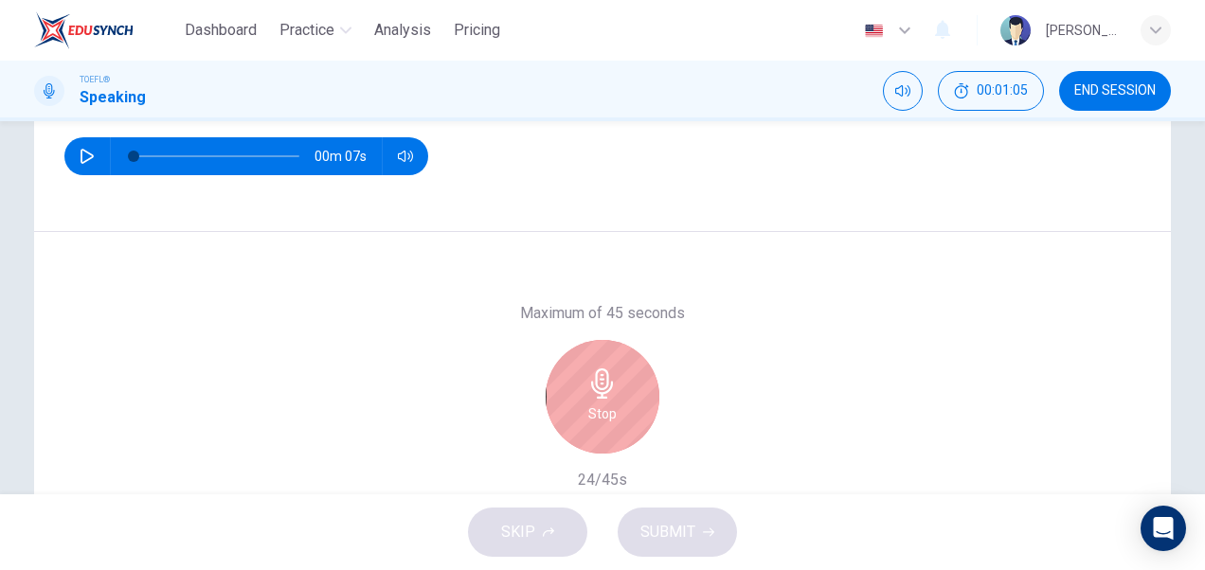
scroll to position [277, 0]
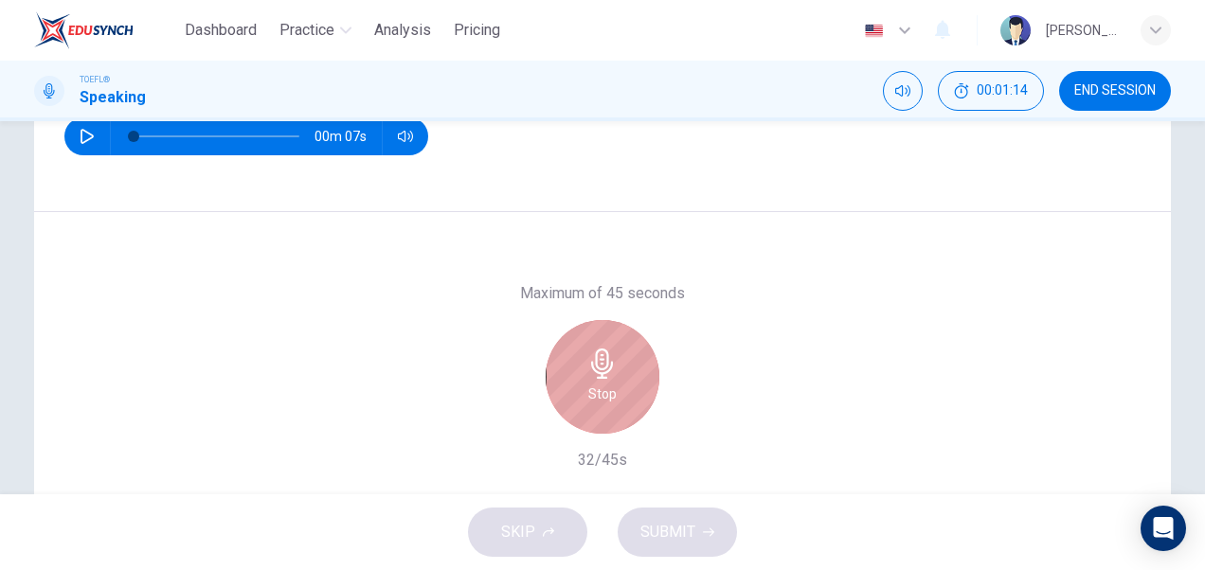
click at [555, 367] on div "Stop" at bounding box center [602, 377] width 114 height 114
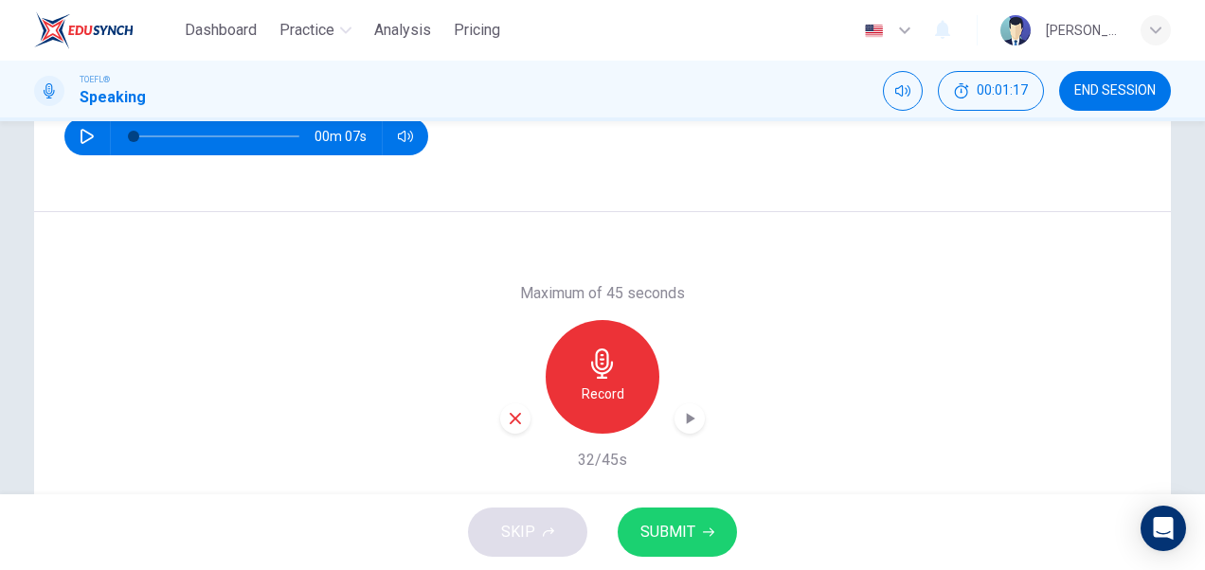
click at [514, 430] on div "button" at bounding box center [515, 418] width 30 height 30
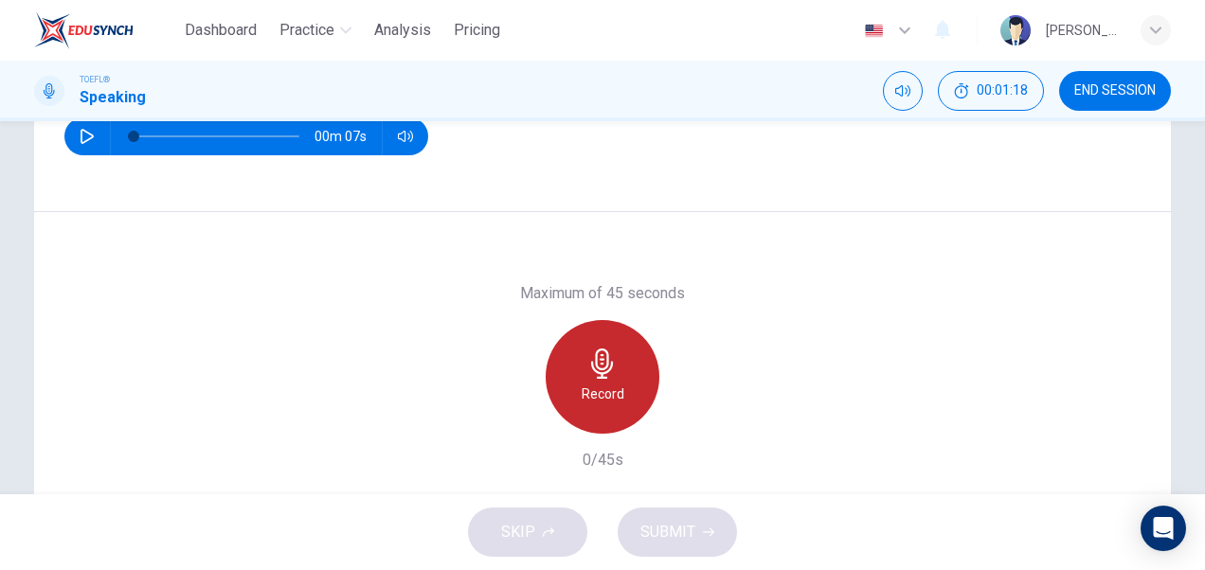
click at [601, 391] on h6 "Record" at bounding box center [602, 394] width 43 height 23
